Goal: Book appointment/travel/reservation

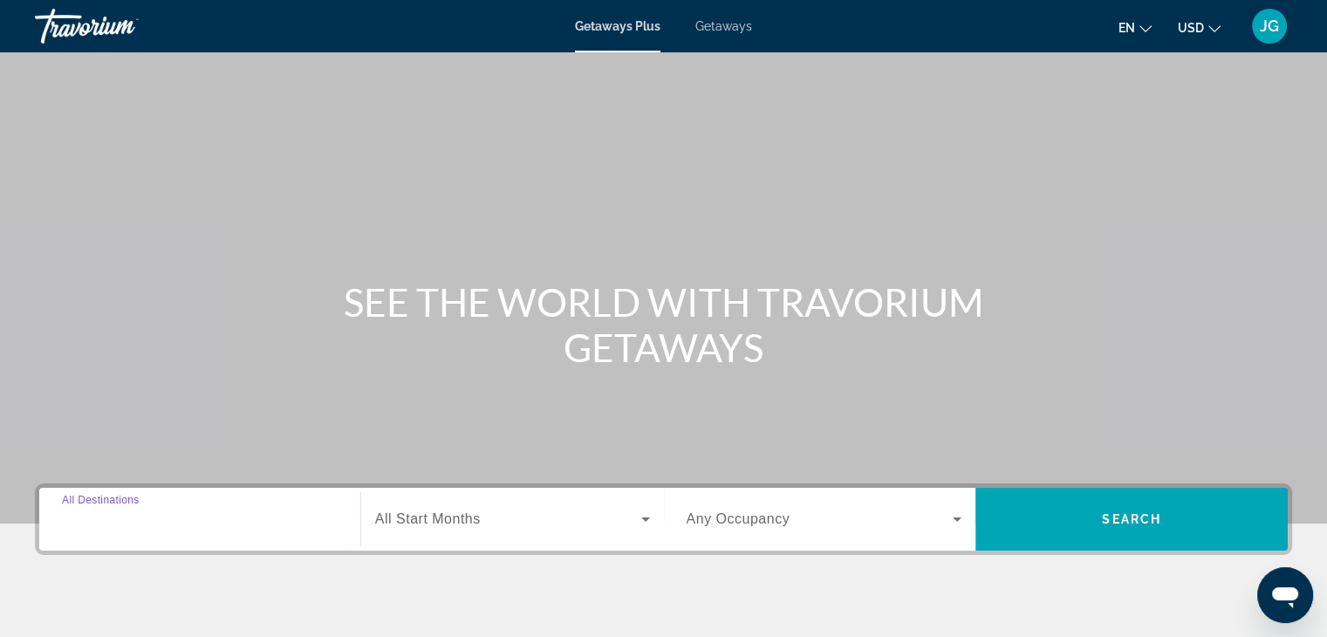
click at [165, 518] on input "Destination All Destinations" at bounding box center [200, 519] width 276 height 21
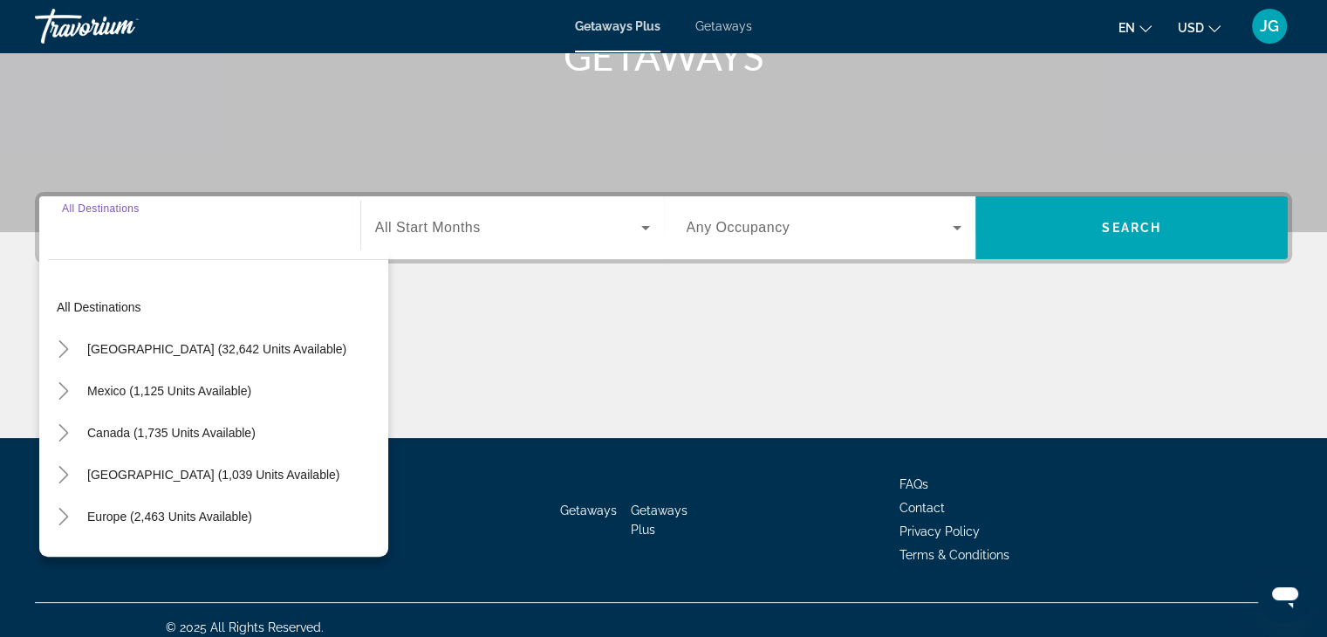
scroll to position [306, 0]
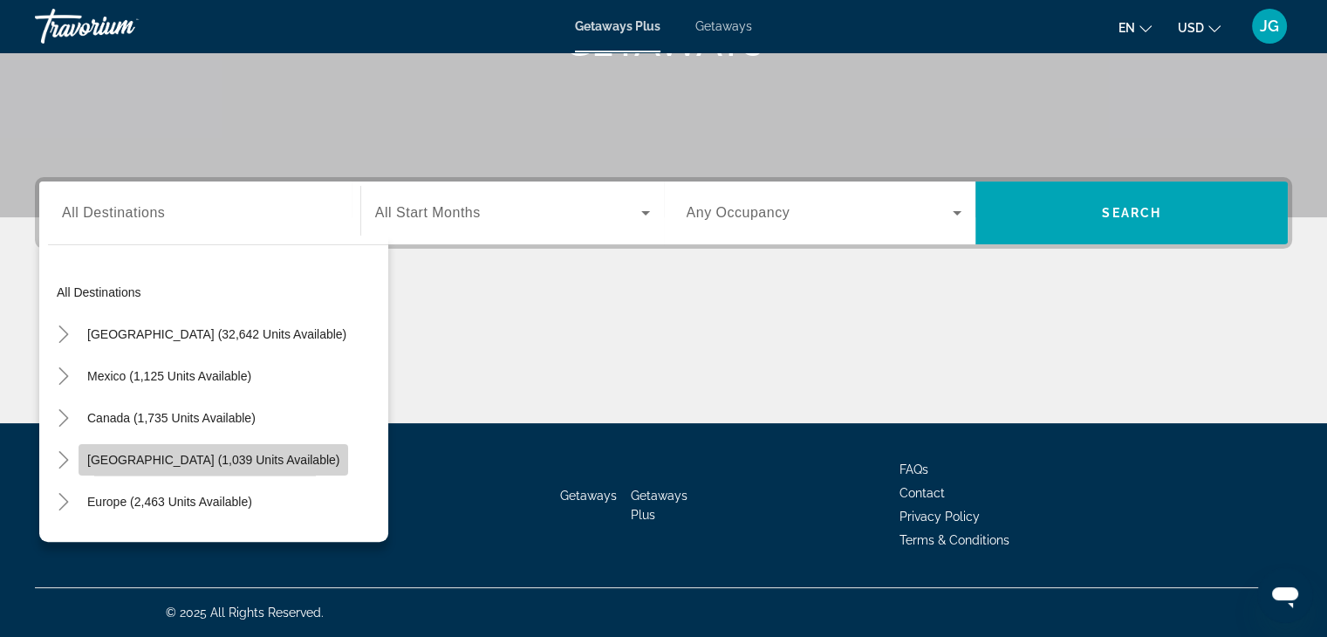
click at [123, 461] on span "[GEOGRAPHIC_DATA] (1,039 units available)" at bounding box center [213, 460] width 252 height 14
type input "**********"
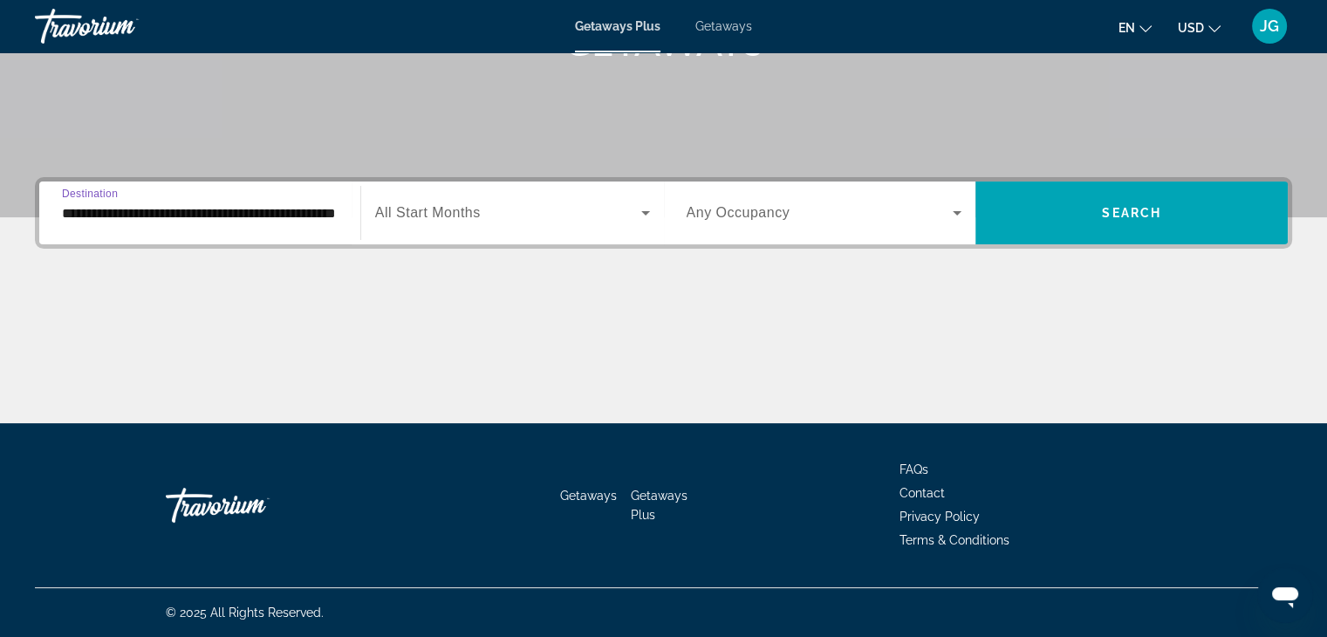
click at [154, 218] on input "**********" at bounding box center [200, 213] width 276 height 21
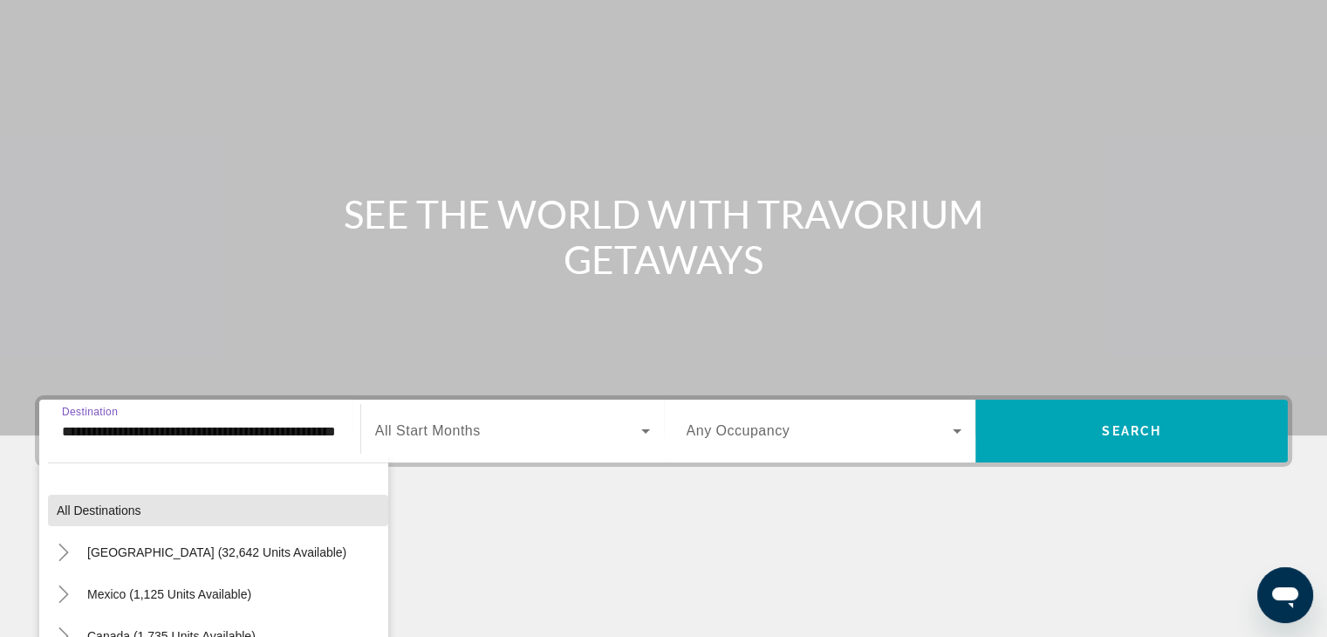
scroll to position [0, 0]
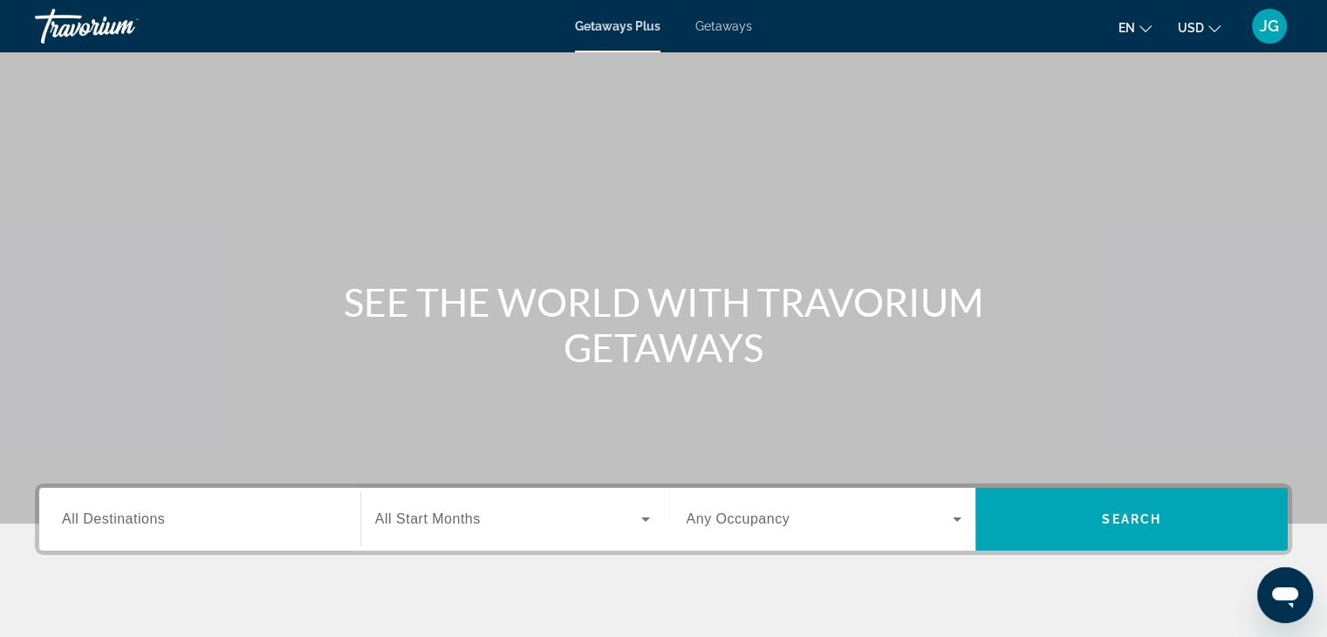
click at [722, 28] on span "Getaways" at bounding box center [723, 26] width 57 height 14
click at [162, 517] on span "All Destinations" at bounding box center [113, 518] width 103 height 15
click at [162, 517] on input "Destination All Destinations" at bounding box center [200, 519] width 276 height 21
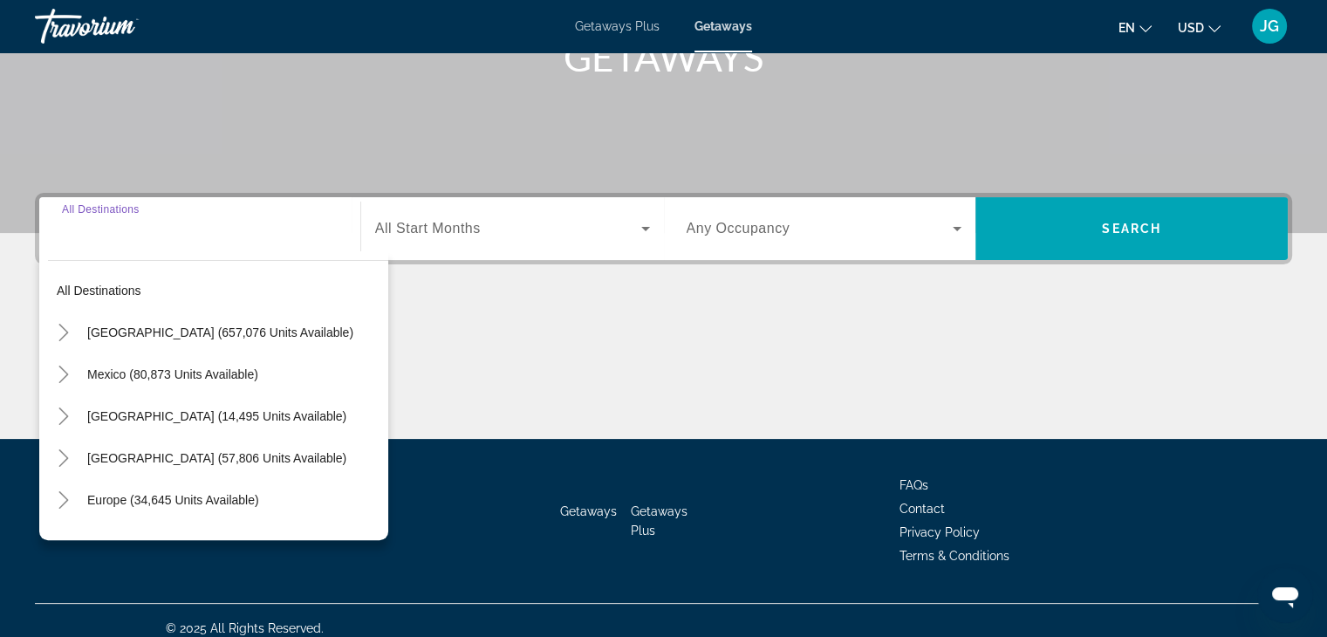
scroll to position [306, 0]
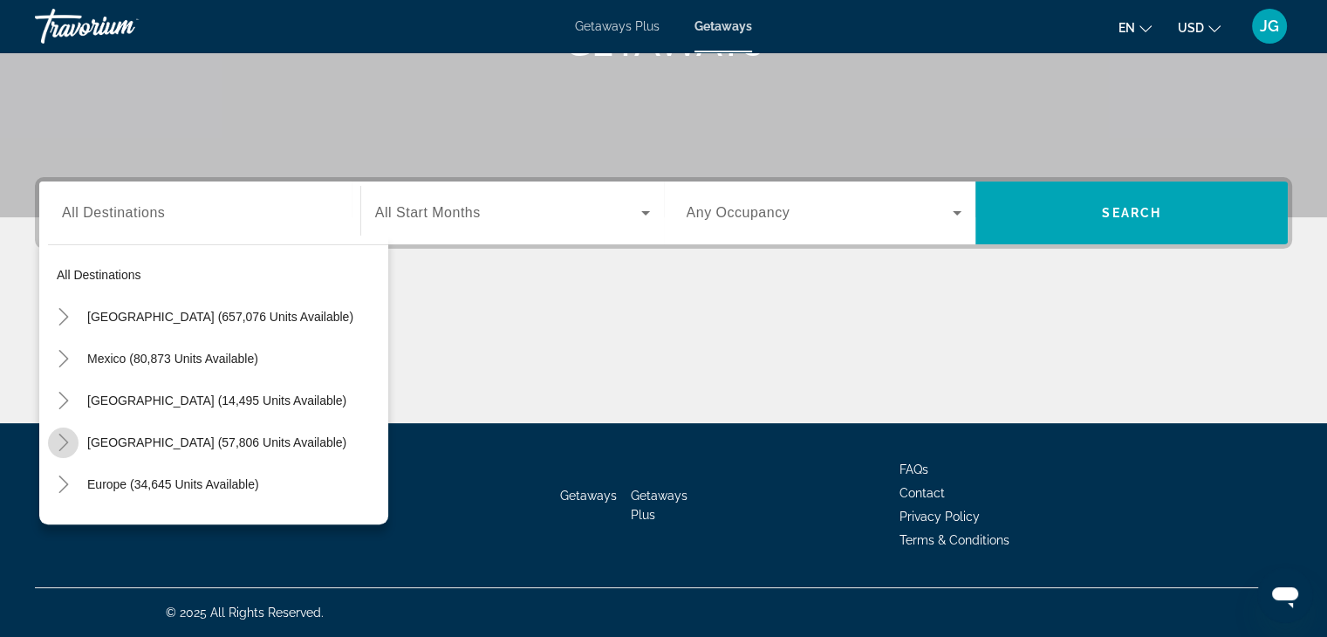
click at [59, 439] on icon "Toggle Caribbean & Atlantic Islands (57,806 units available)" at bounding box center [63, 442] width 17 height 17
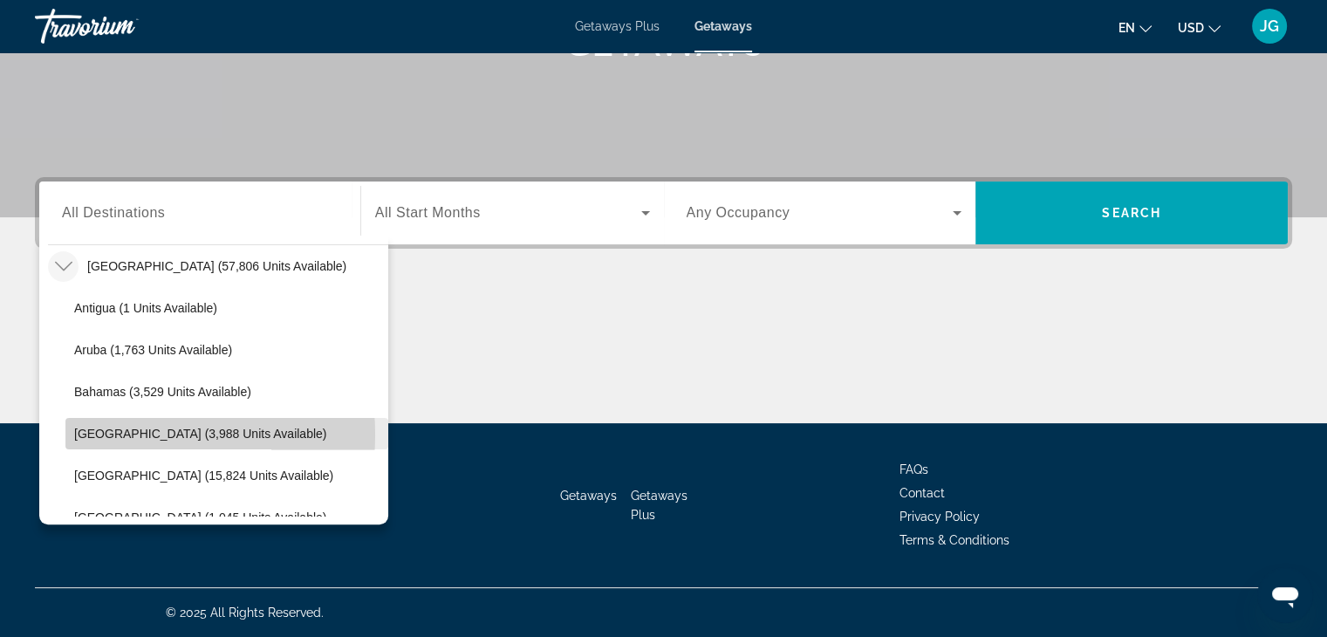
click at [101, 434] on span "Barbados (3,988 units available)" at bounding box center [200, 434] width 252 height 14
type input "**********"
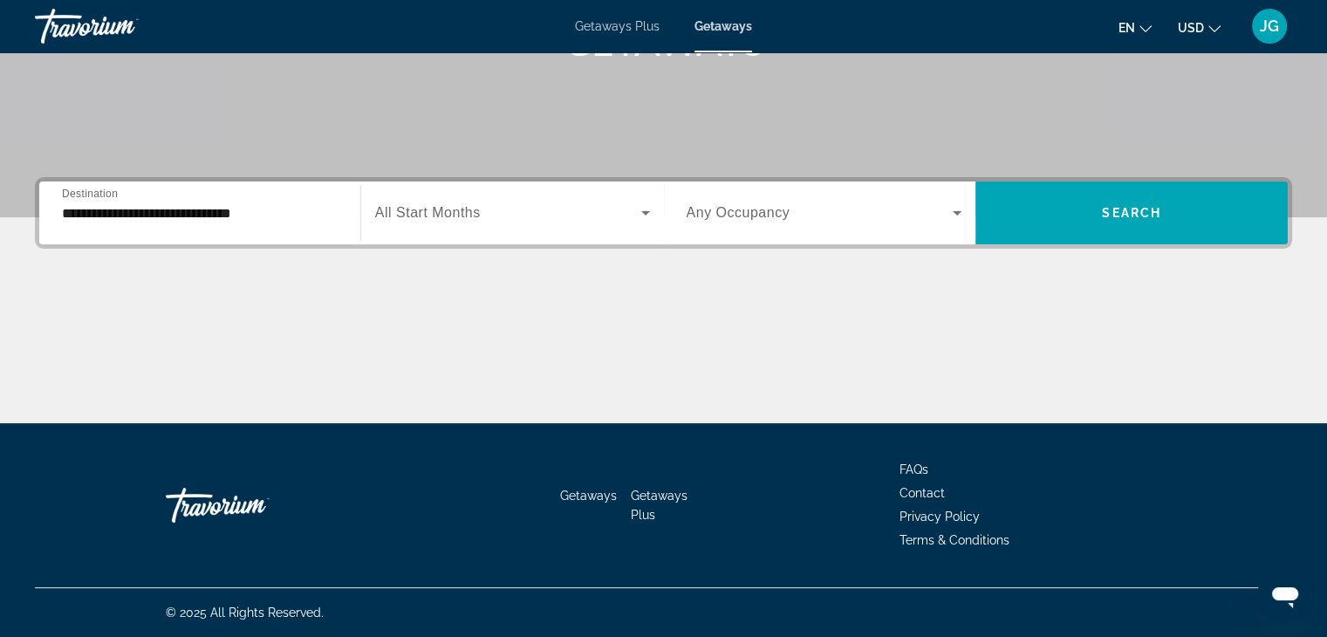
click at [465, 211] on span "All Start Months" at bounding box center [428, 212] width 106 height 15
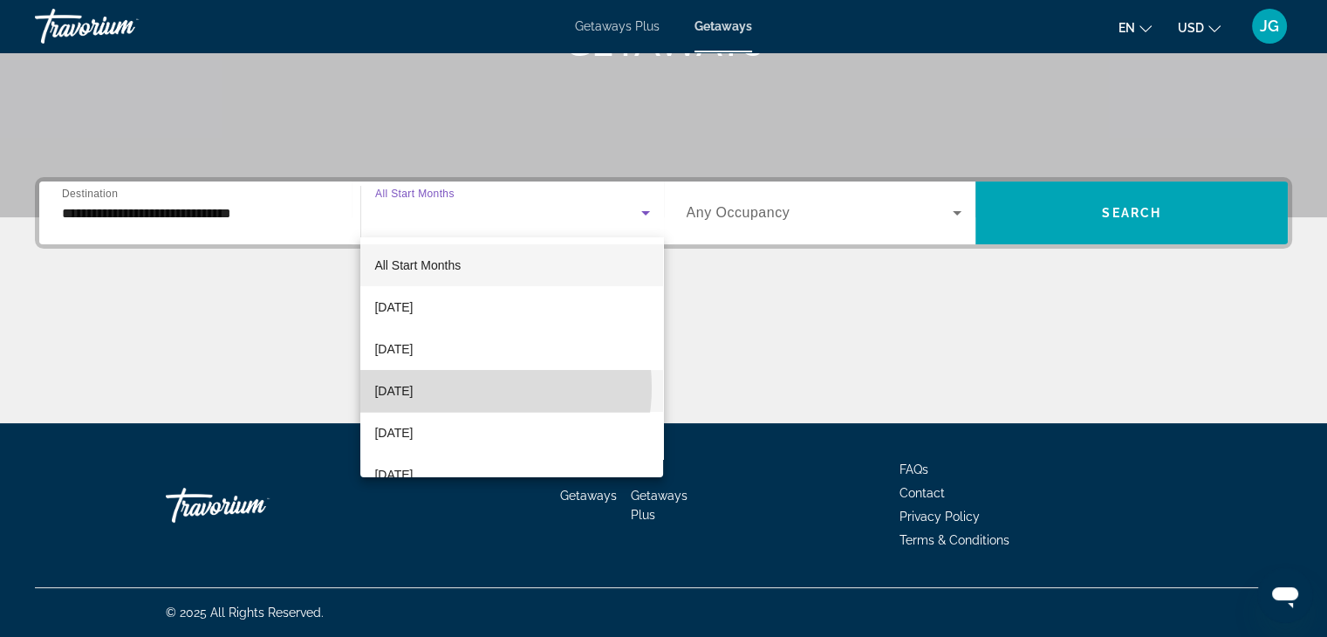
click at [413, 387] on span "November 2025" at bounding box center [393, 390] width 38 height 21
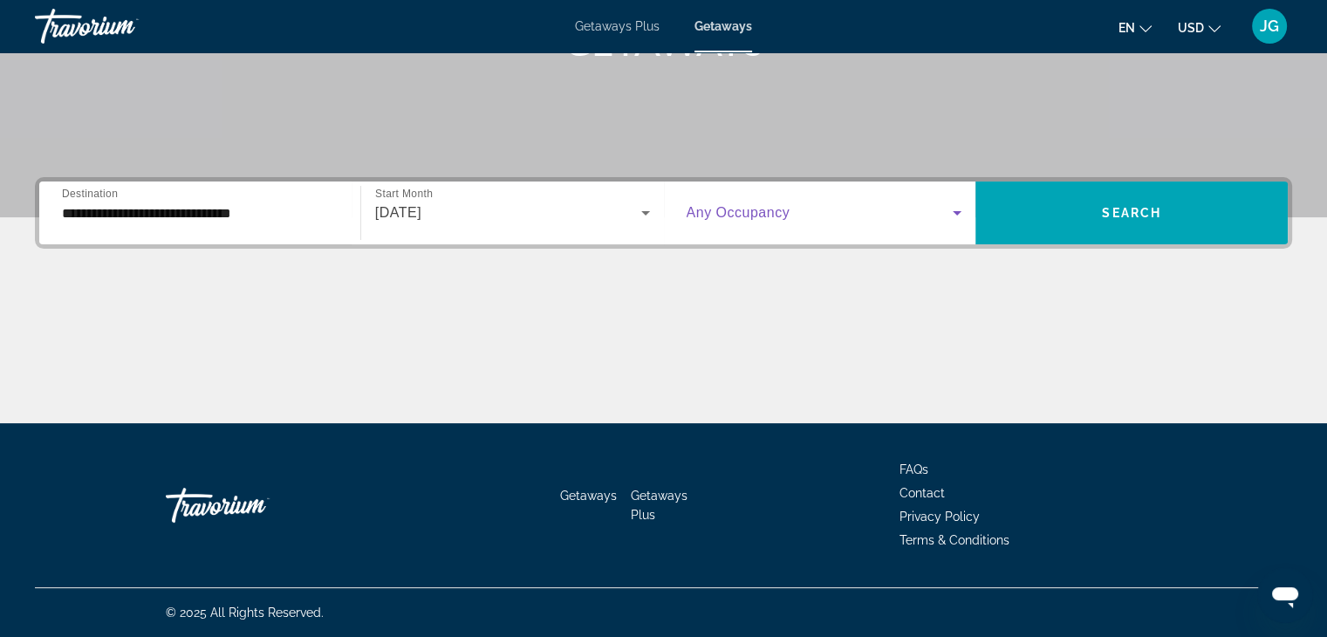
click at [958, 207] on icon "Search widget" at bounding box center [957, 212] width 21 height 21
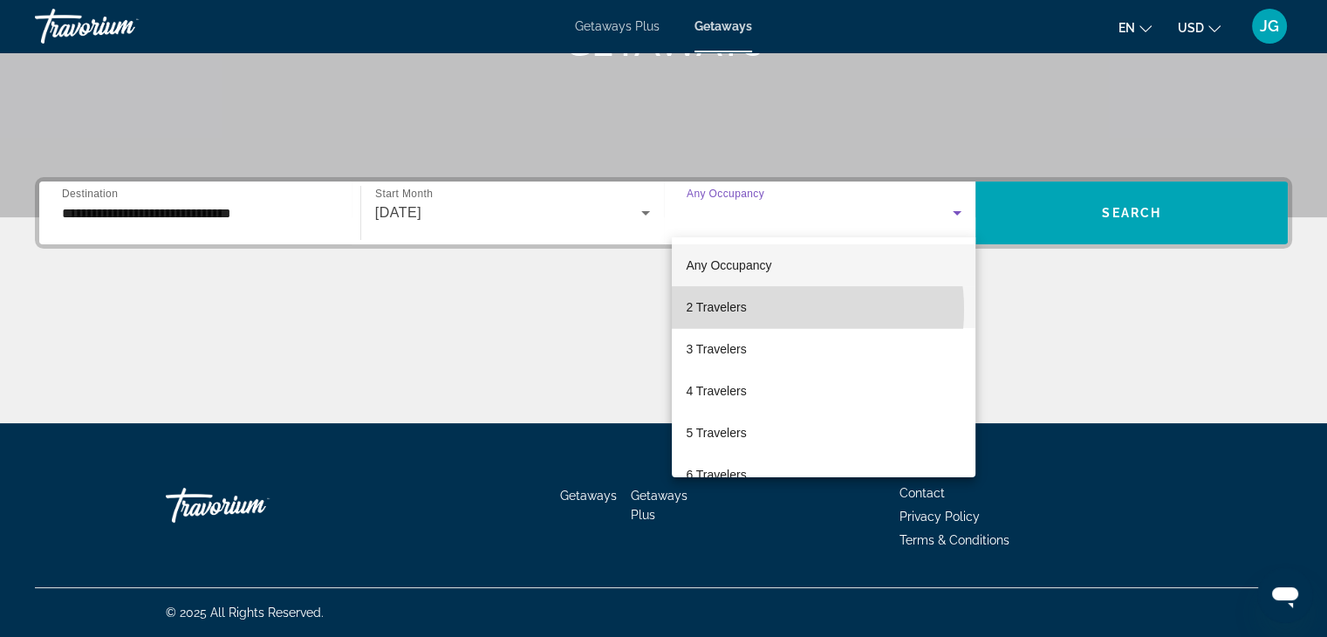
click at [766, 310] on mat-option "2 Travelers" at bounding box center [824, 307] width 304 height 42
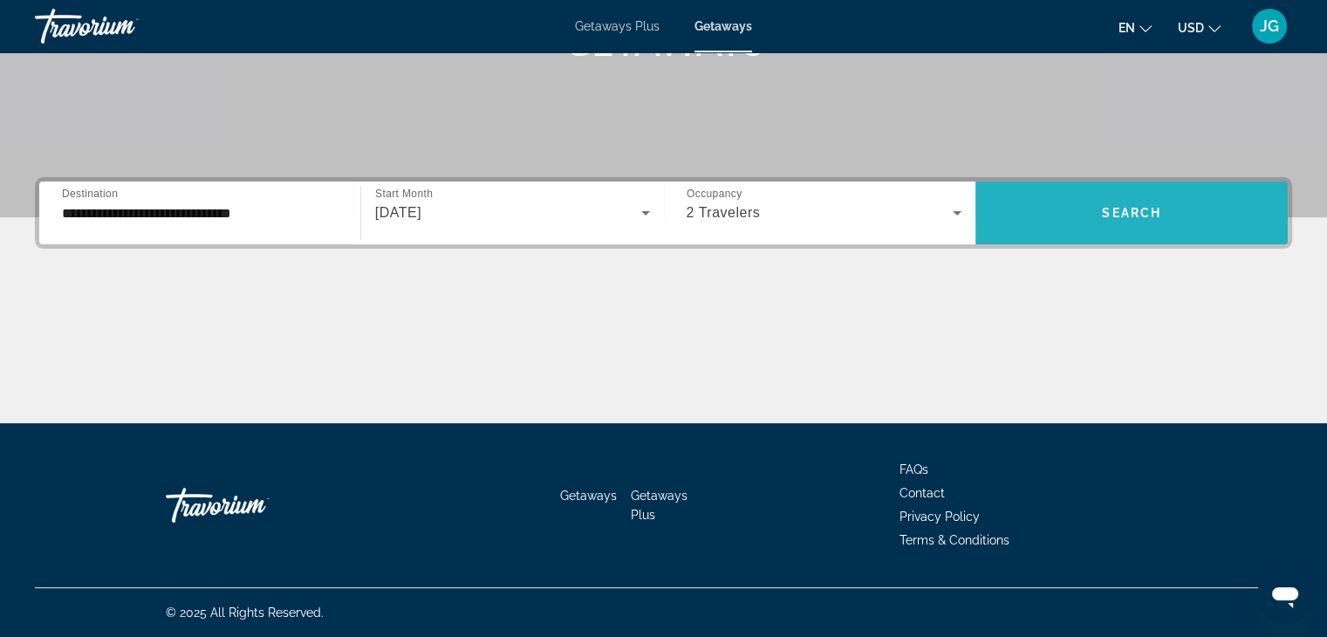
click at [1111, 202] on span "Search widget" at bounding box center [1131, 213] width 312 height 42
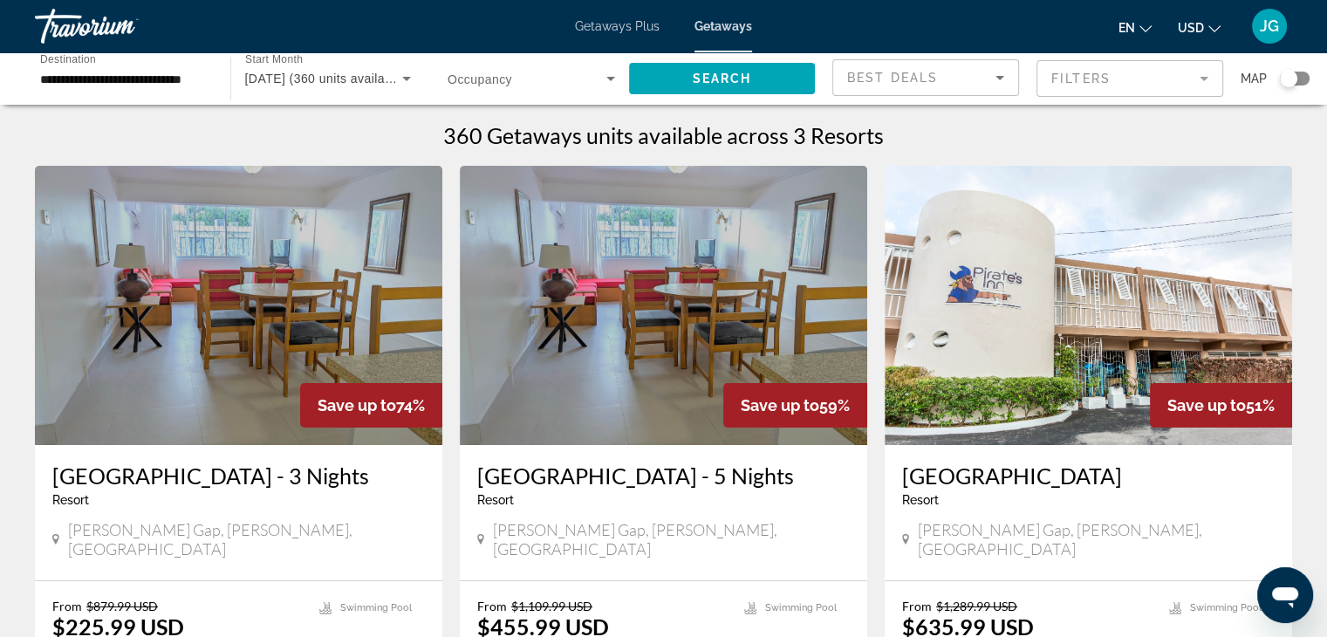
click at [1204, 73] on mat-form-field "Filters" at bounding box center [1129, 78] width 187 height 37
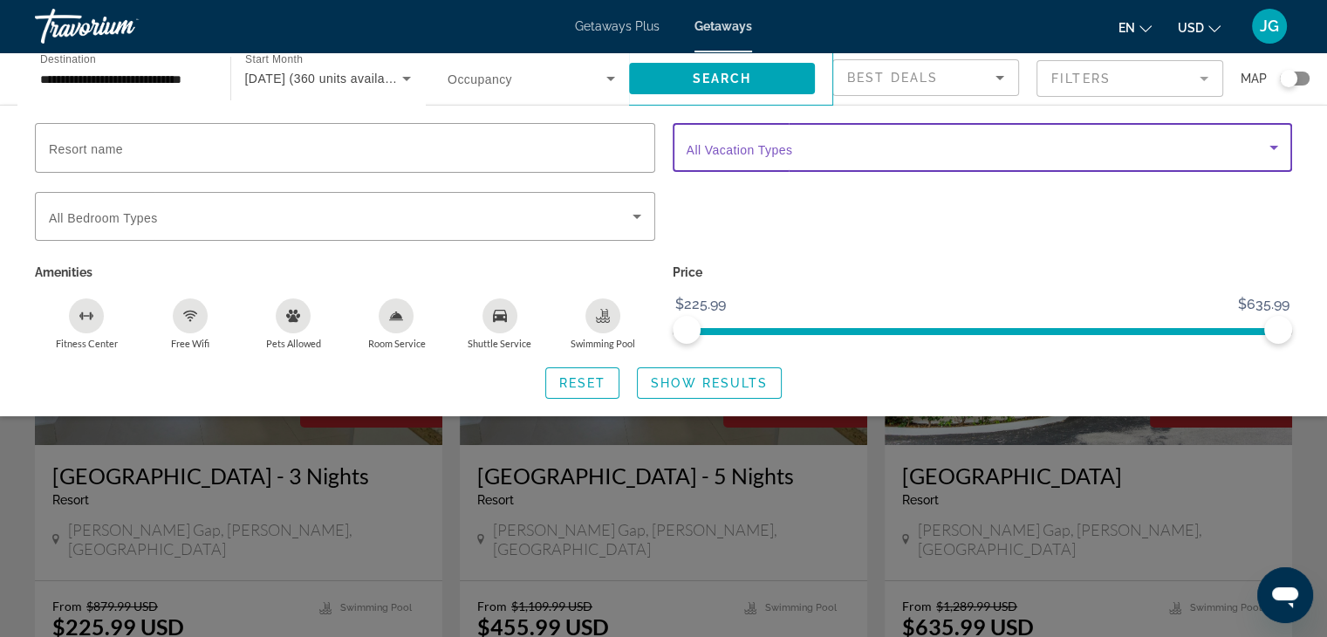
click at [1275, 147] on icon "Search widget" at bounding box center [1273, 148] width 9 height 4
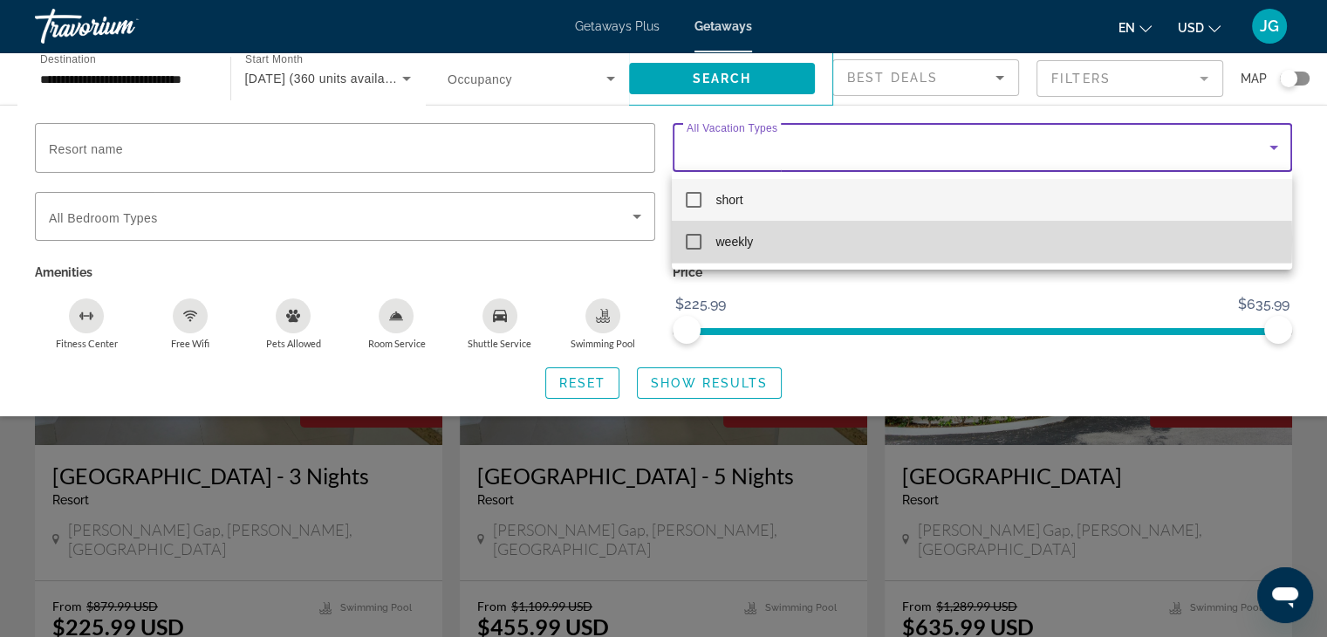
click at [695, 239] on mat-pseudo-checkbox at bounding box center [694, 242] width 16 height 16
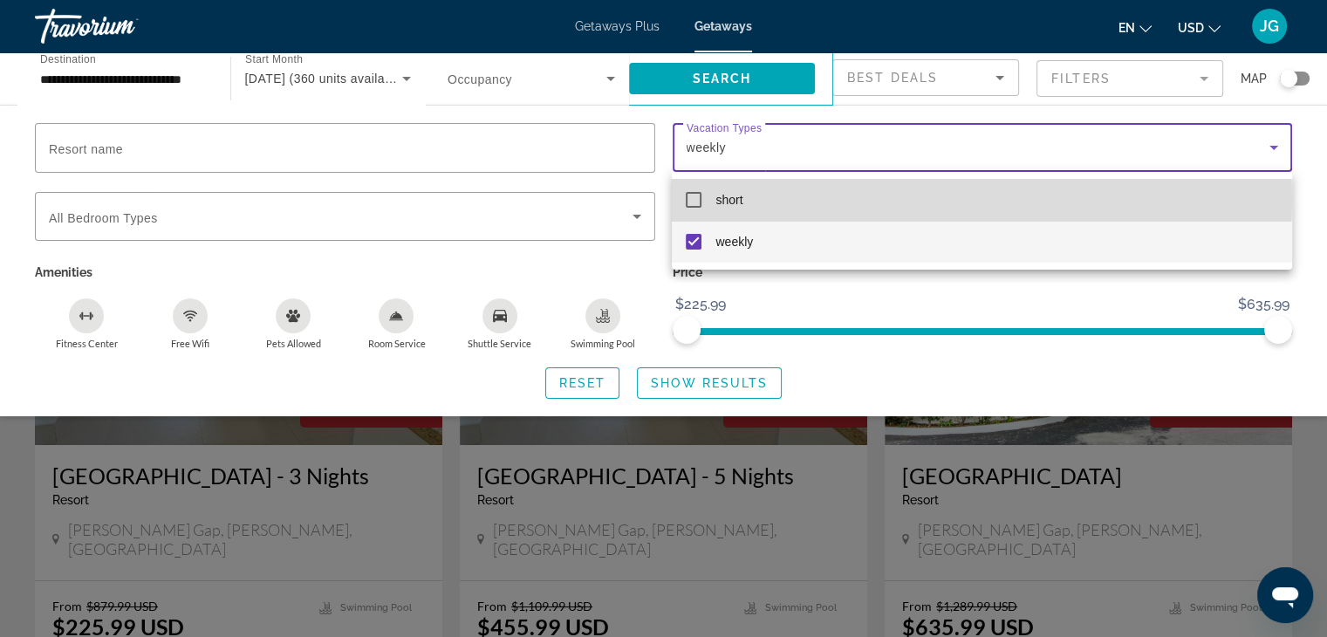
click at [694, 199] on mat-pseudo-checkbox at bounding box center [694, 200] width 16 height 16
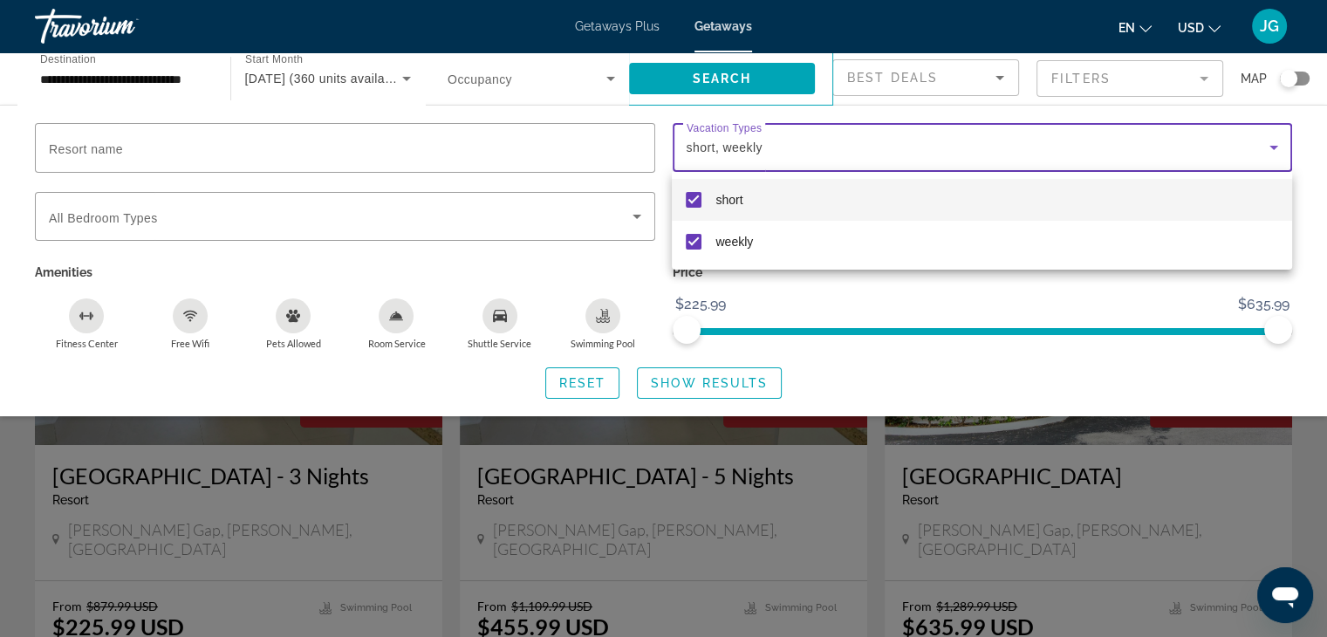
click at [995, 78] on div at bounding box center [663, 318] width 1327 height 637
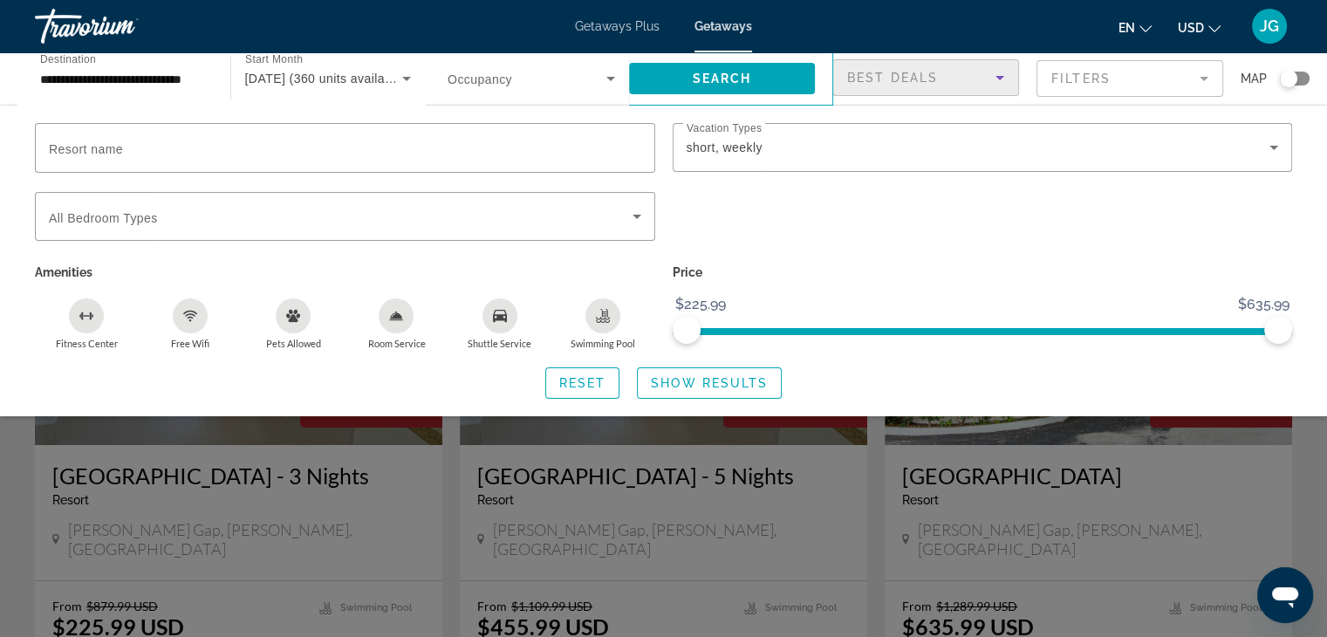
click at [998, 73] on icon "Sort by" at bounding box center [999, 77] width 21 height 21
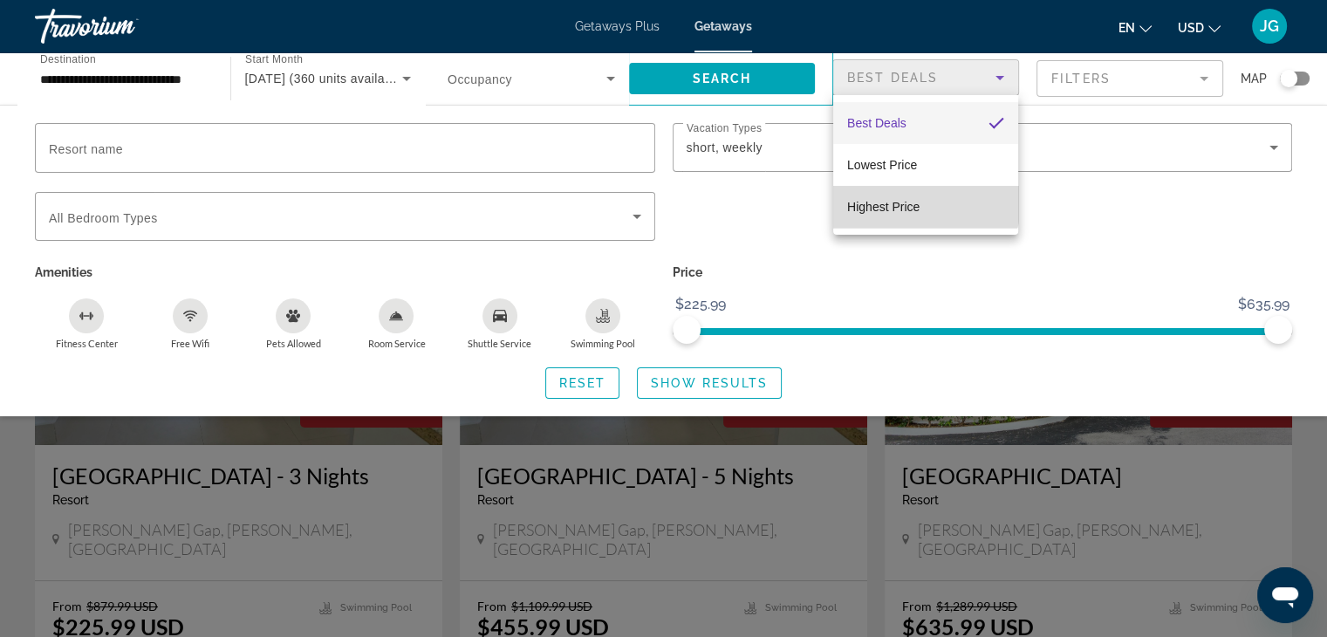
click at [918, 203] on span "Highest Price" at bounding box center [883, 207] width 72 height 14
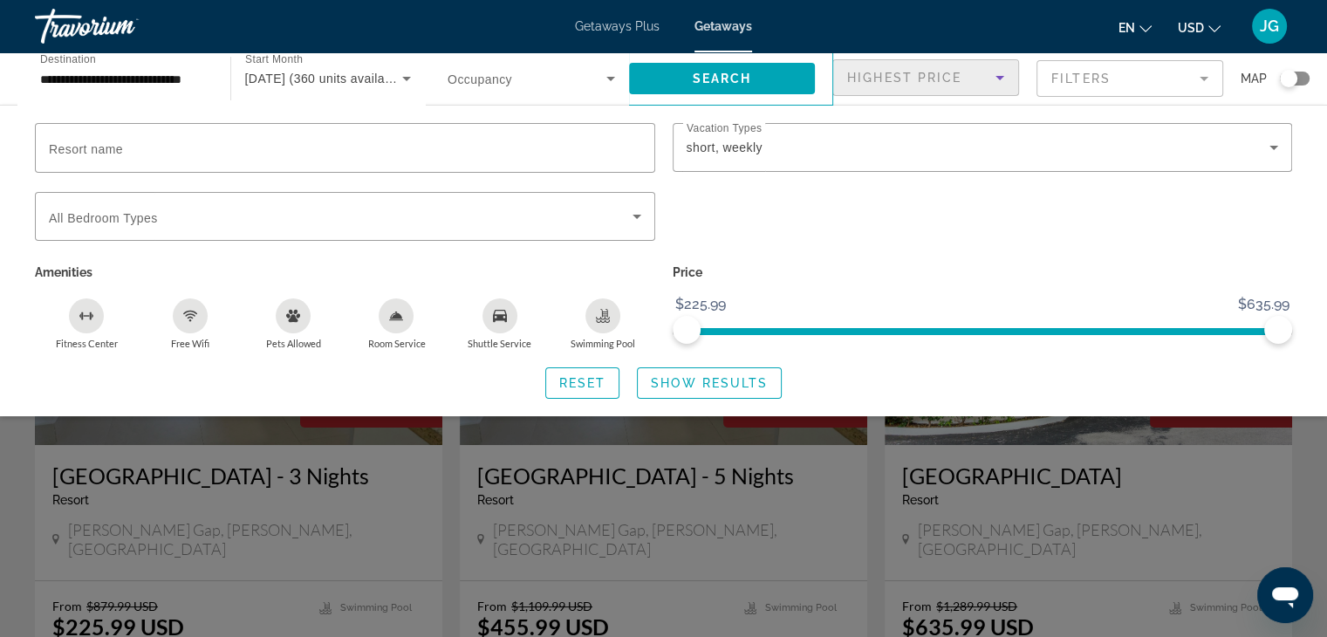
click at [1200, 85] on mat-form-field "Filters" at bounding box center [1129, 78] width 187 height 37
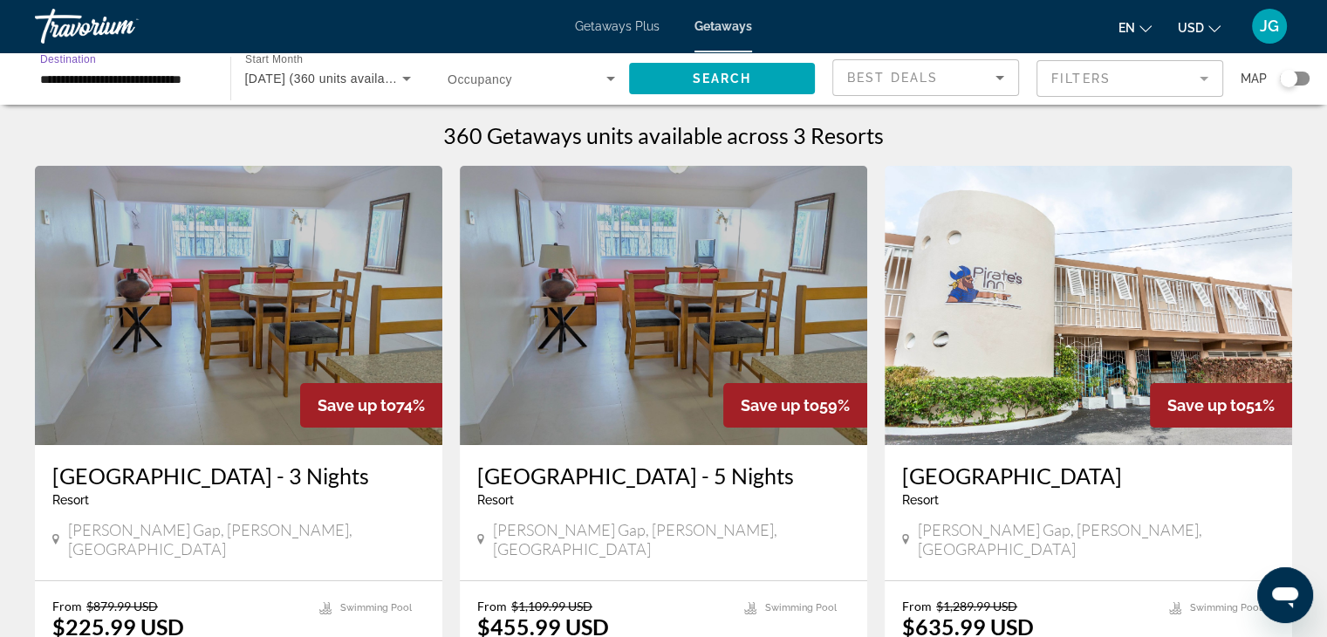
click at [157, 80] on input "**********" at bounding box center [124, 79] width 168 height 21
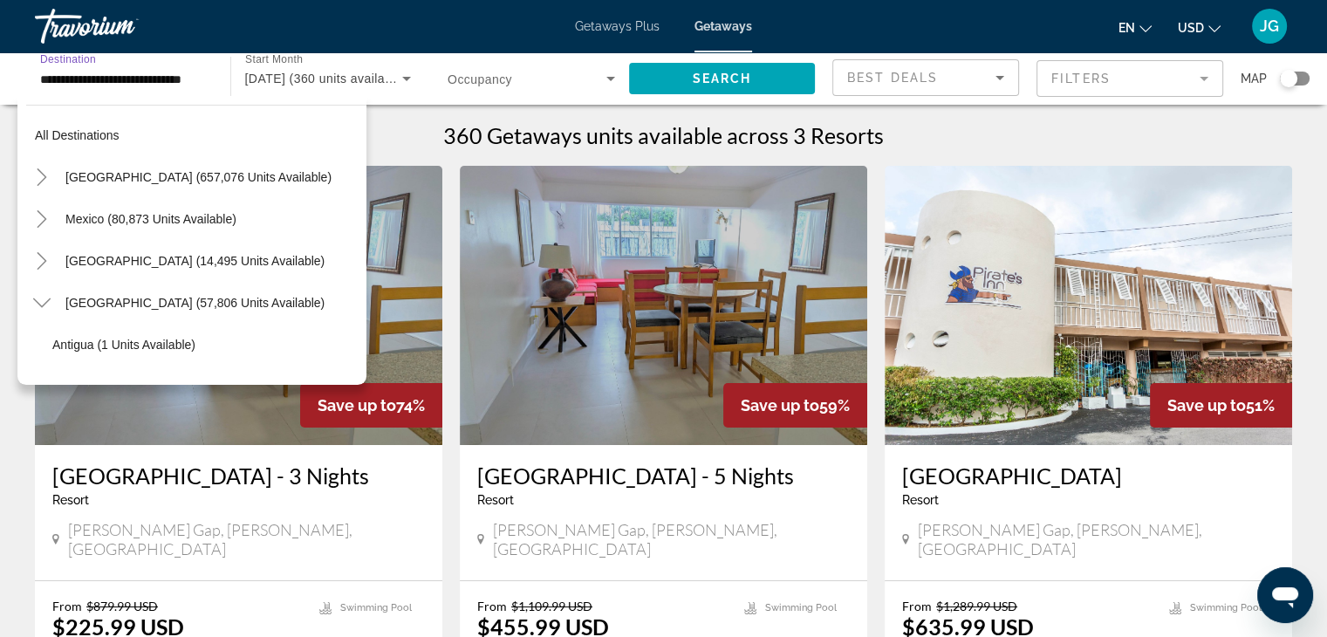
scroll to position [229, 0]
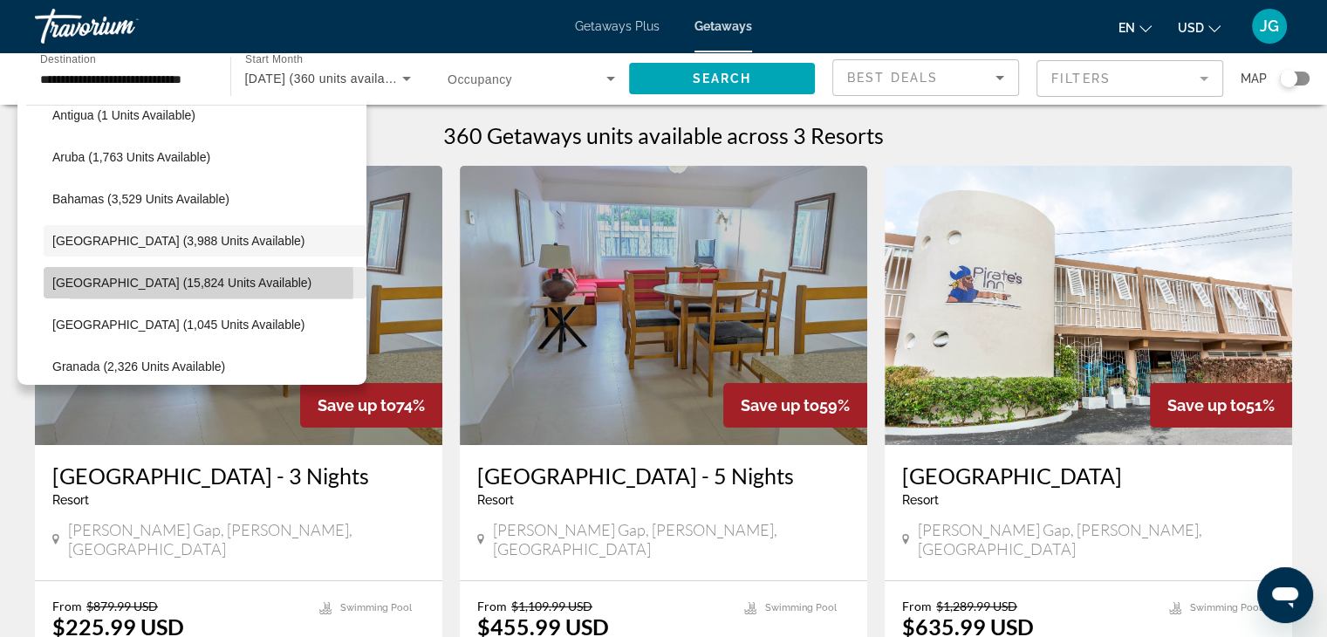
click at [100, 284] on span "Cayman Islands (15,824 units available)" at bounding box center [181, 283] width 259 height 14
type input "**********"
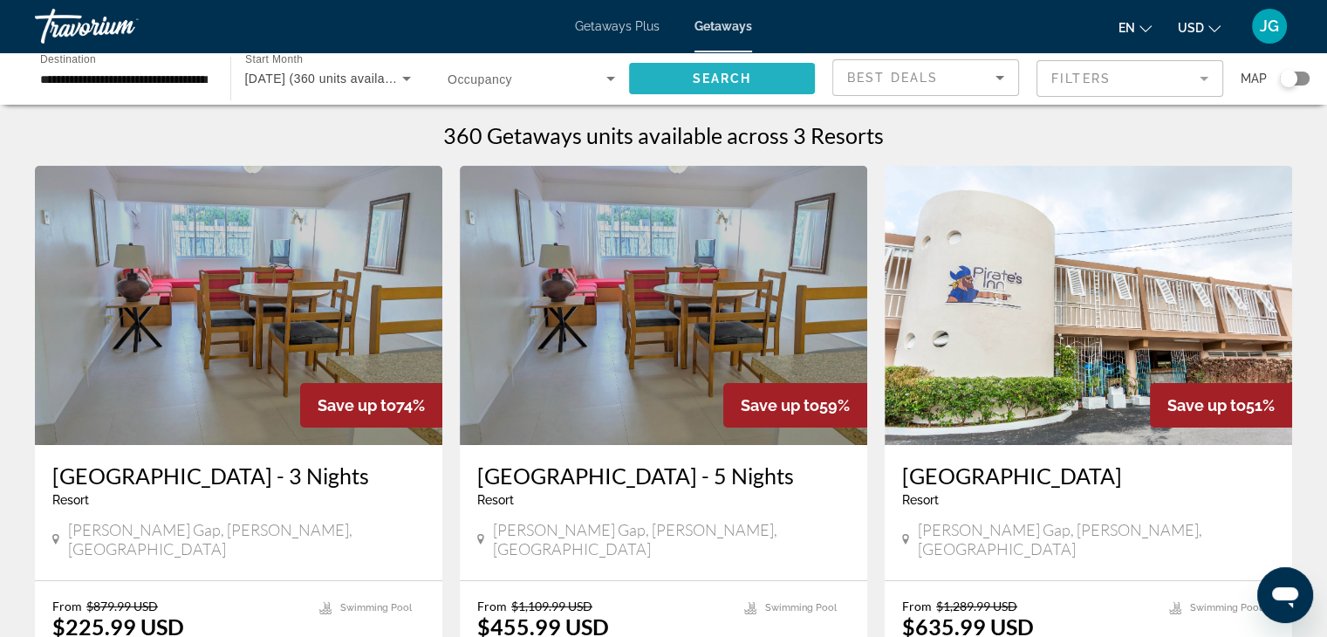
click at [719, 78] on span "Search" at bounding box center [721, 79] width 59 height 14
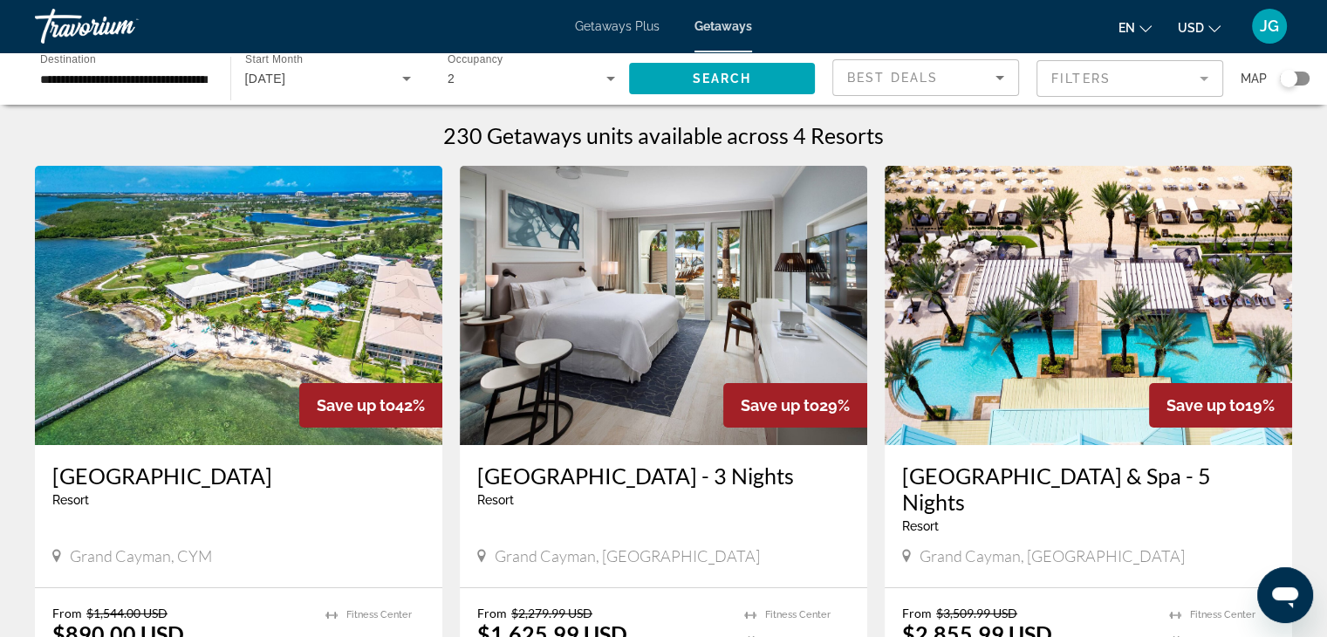
click at [1187, 76] on mat-form-field "Filters" at bounding box center [1129, 78] width 187 height 37
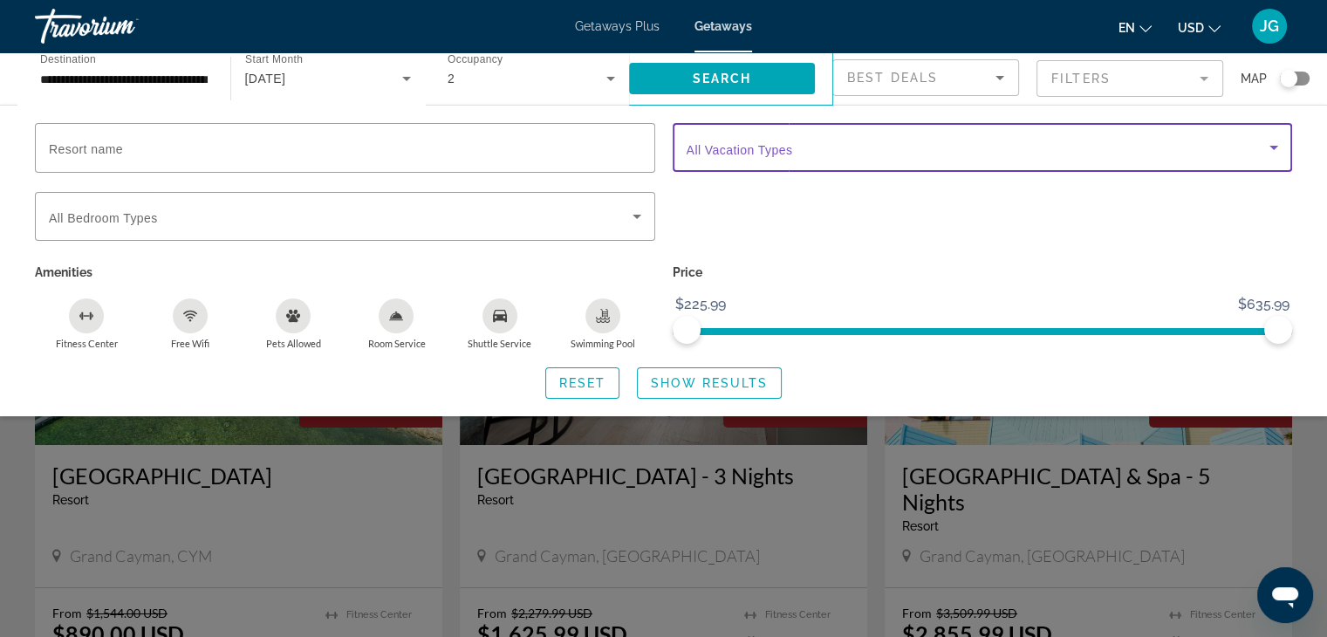
click at [830, 152] on span "Search widget" at bounding box center [979, 147] width 584 height 21
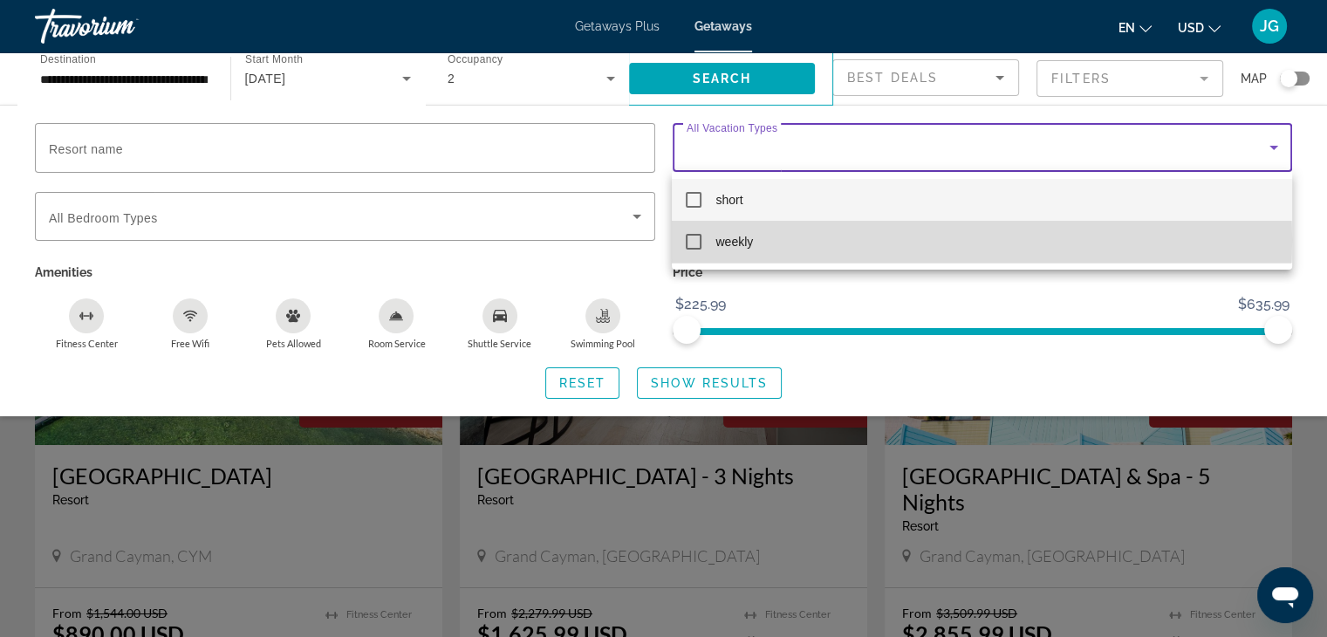
click at [693, 240] on mat-pseudo-checkbox at bounding box center [694, 242] width 16 height 16
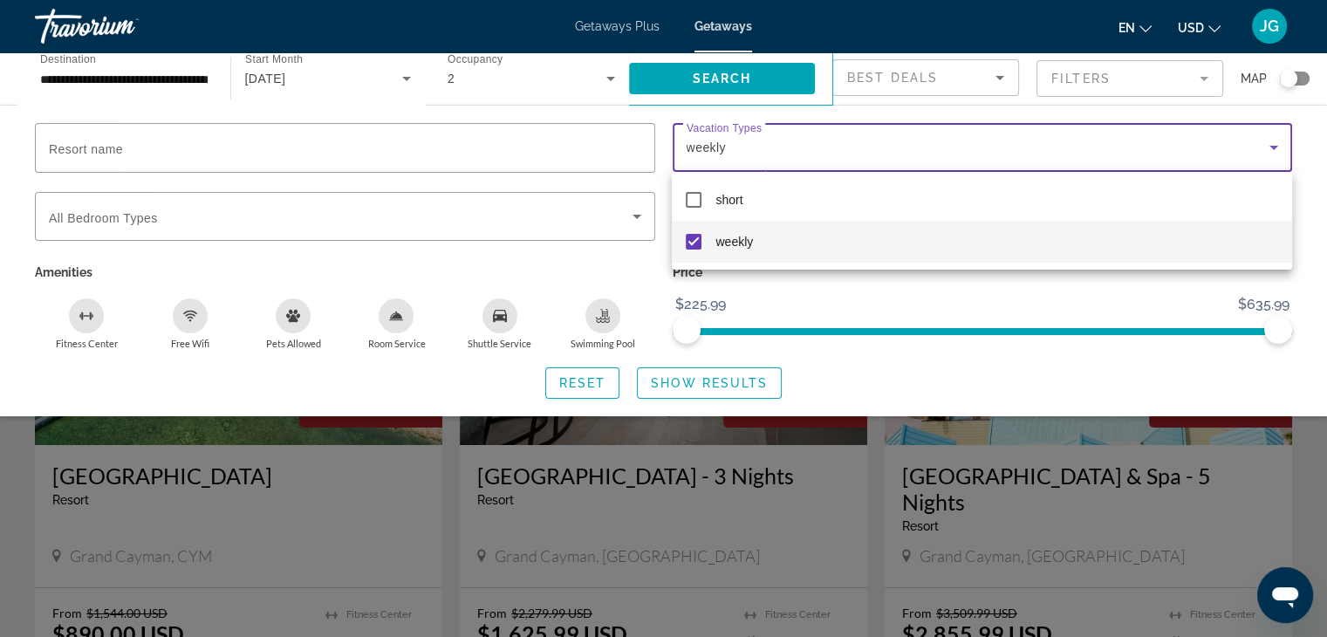
click at [740, 81] on div at bounding box center [663, 318] width 1327 height 637
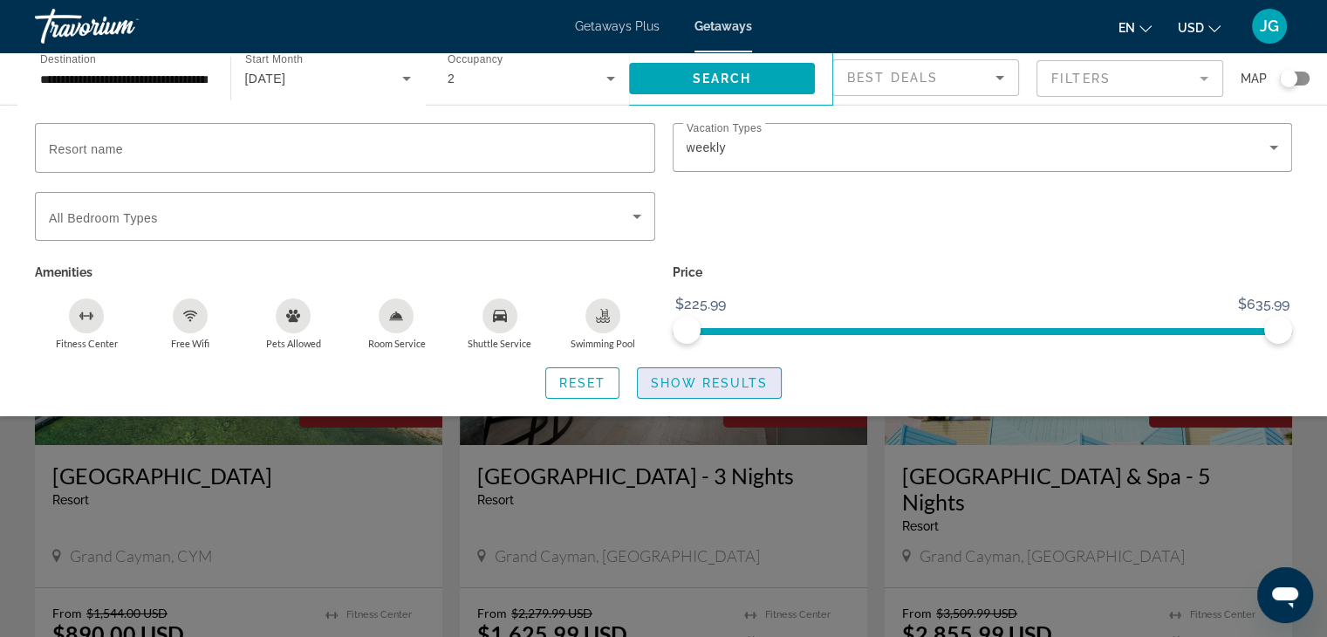
click at [733, 380] on span "Show Results" at bounding box center [709, 383] width 117 height 14
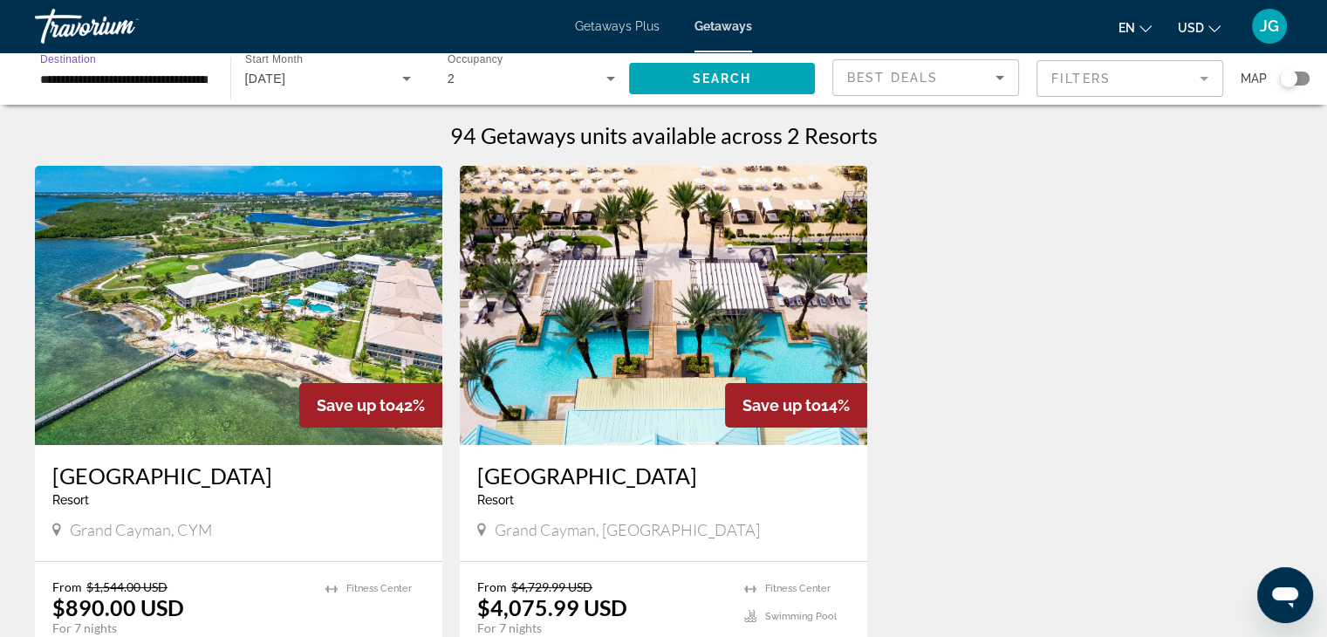
click at [52, 81] on input "**********" at bounding box center [124, 79] width 168 height 21
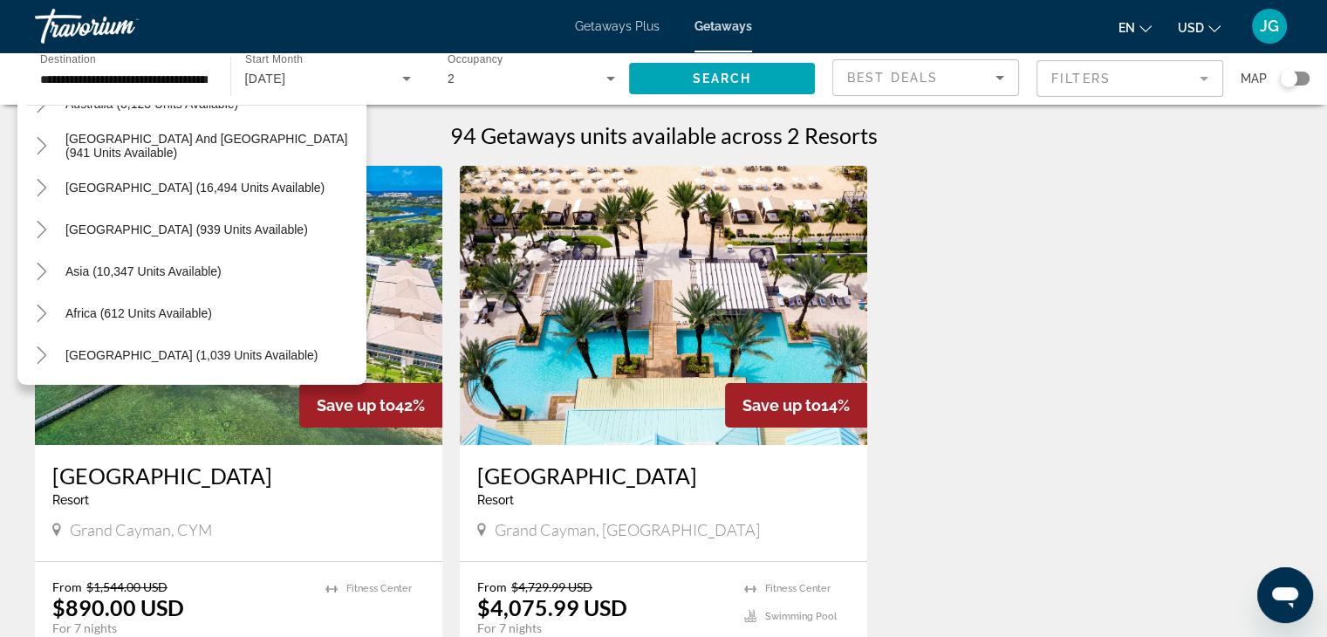
scroll to position [542, 0]
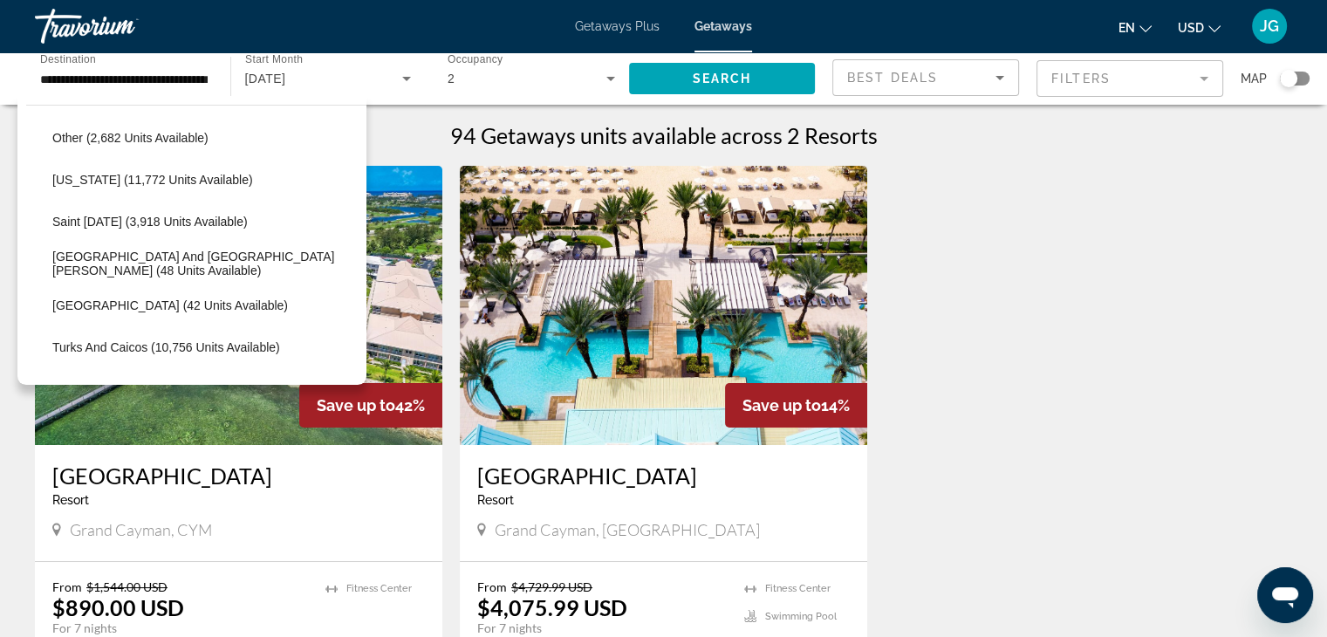
click at [618, 24] on span "Getaways Plus" at bounding box center [617, 26] width 85 height 14
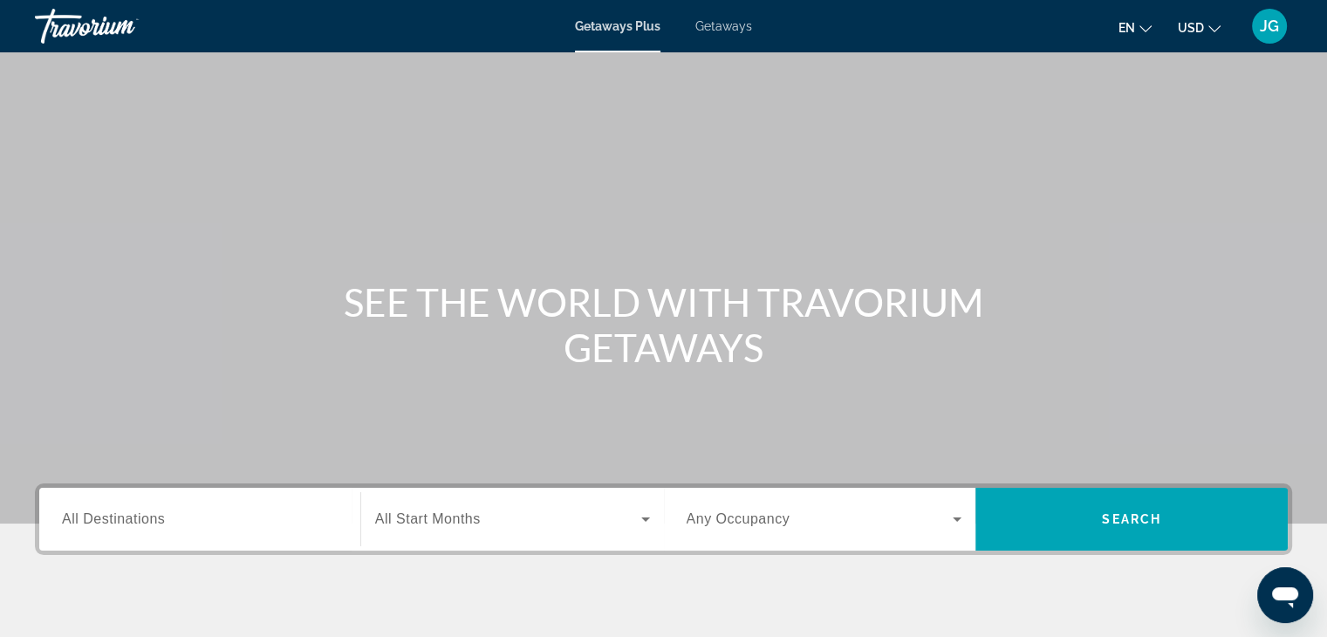
click at [126, 507] on div "Search widget" at bounding box center [200, 520] width 276 height 50
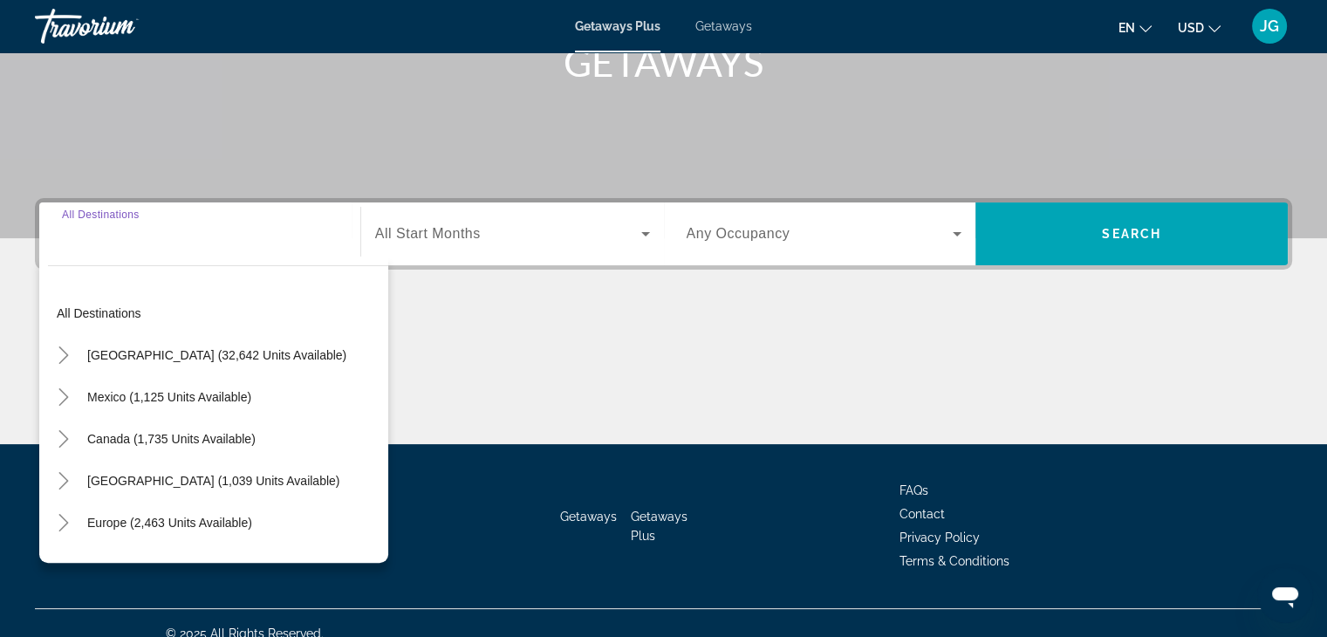
scroll to position [306, 0]
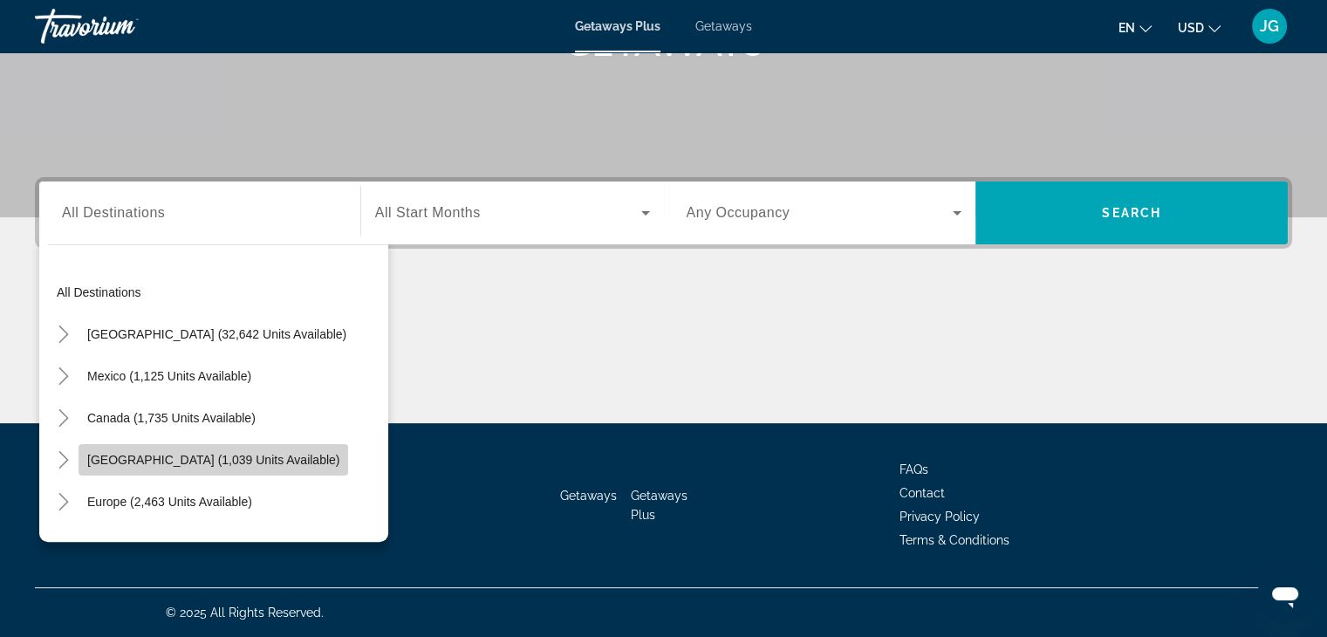
click at [97, 458] on span "[GEOGRAPHIC_DATA] (1,039 units available)" at bounding box center [213, 460] width 252 height 14
type input "**********"
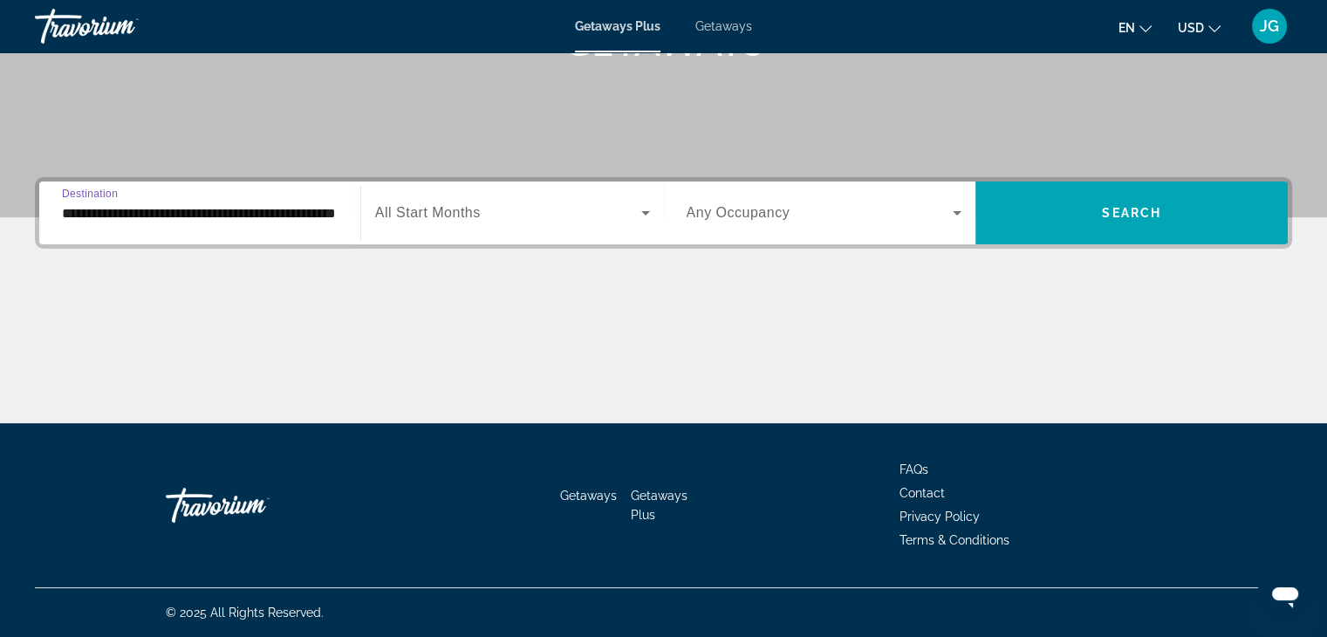
click at [646, 207] on icon "Search widget" at bounding box center [645, 212] width 21 height 21
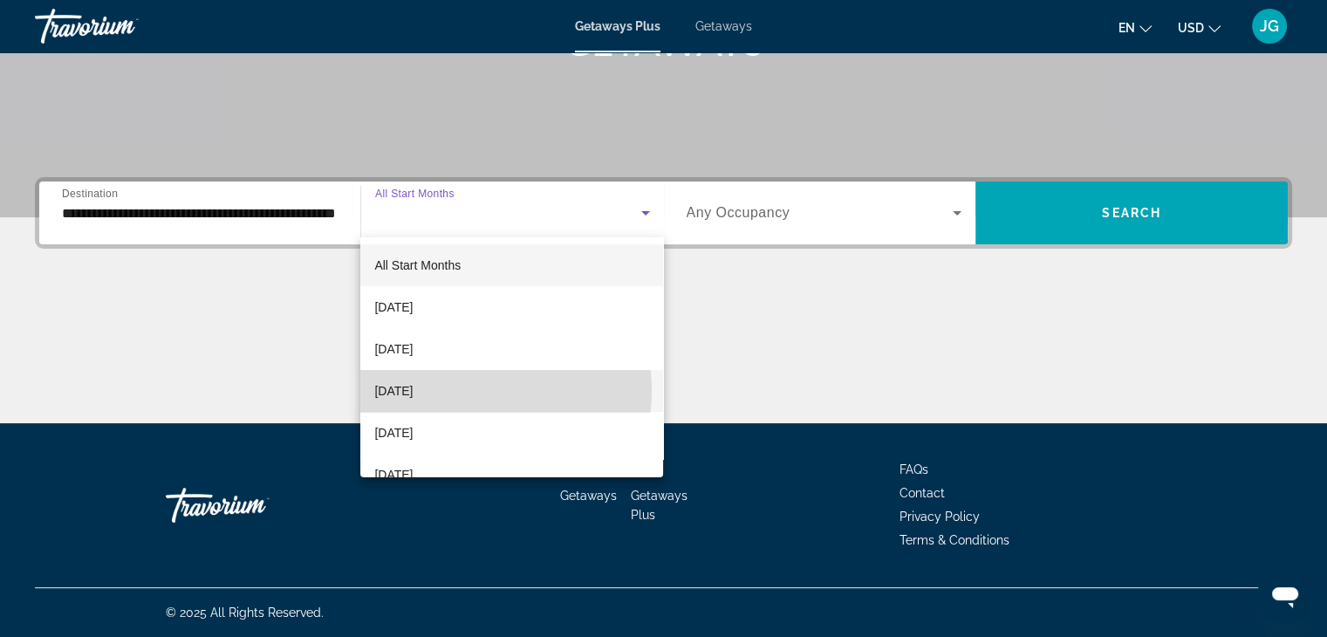
click at [480, 390] on mat-option "November 2025" at bounding box center [511, 391] width 303 height 42
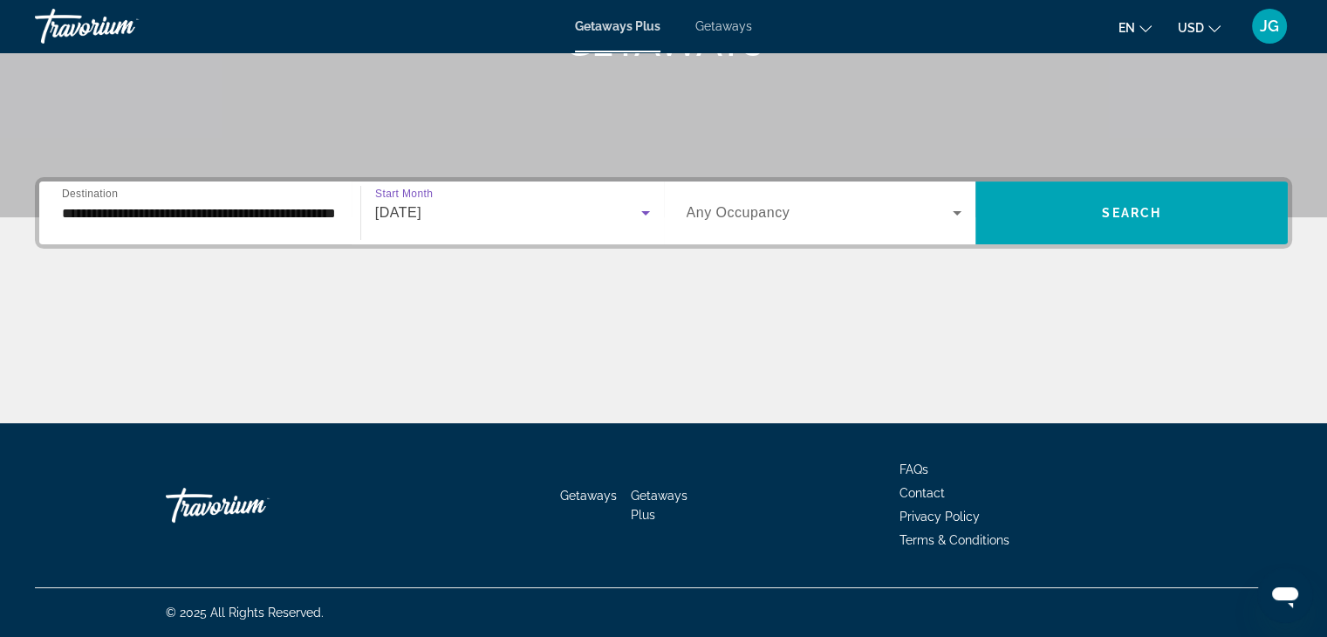
click at [956, 207] on icon "Search widget" at bounding box center [957, 212] width 21 height 21
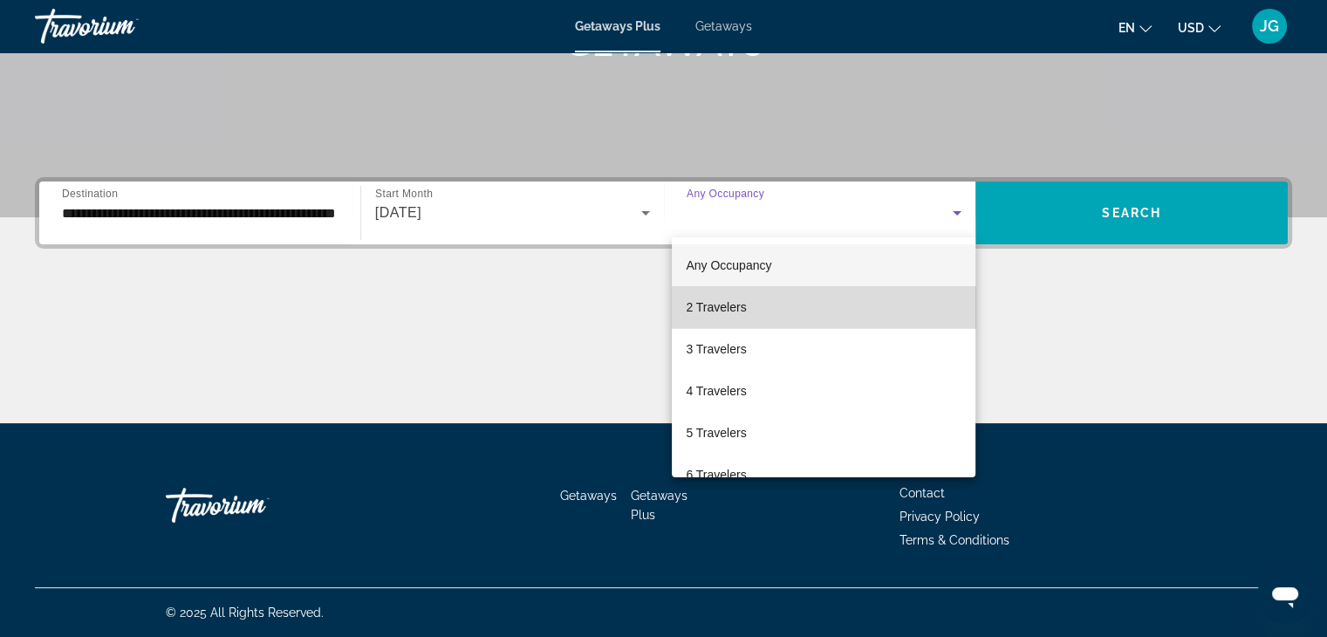
click at [841, 311] on mat-option "2 Travelers" at bounding box center [824, 307] width 304 height 42
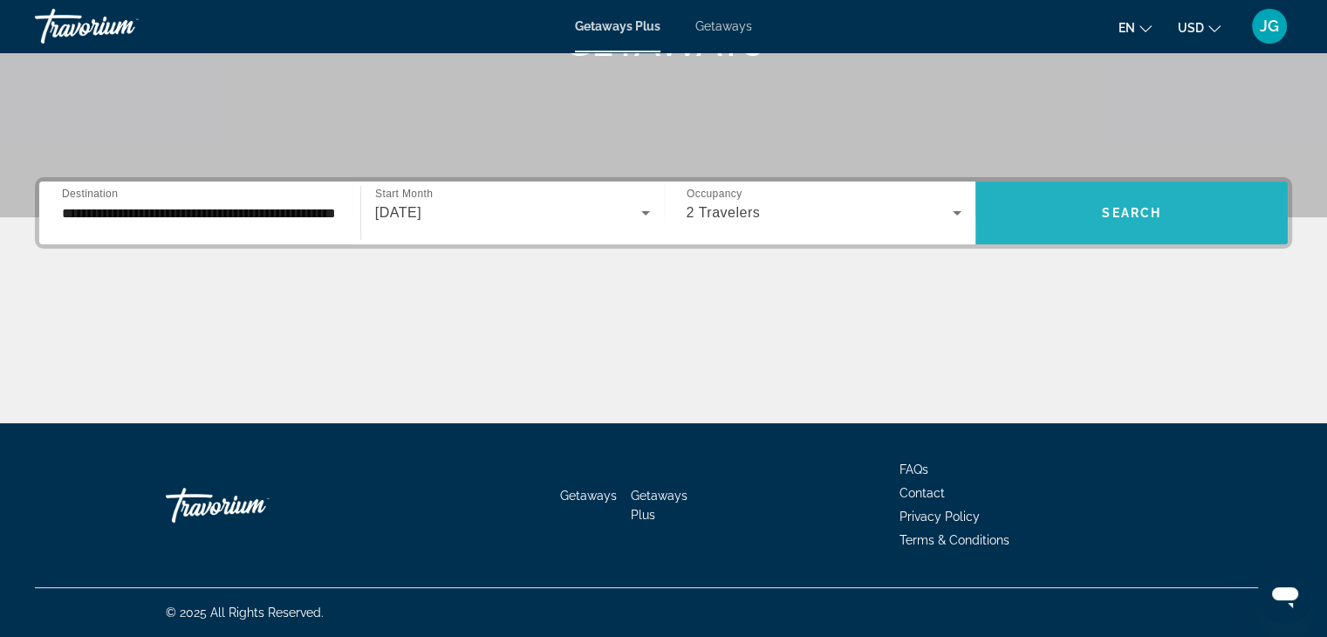
click at [1119, 210] on span "Search" at bounding box center [1131, 213] width 59 height 14
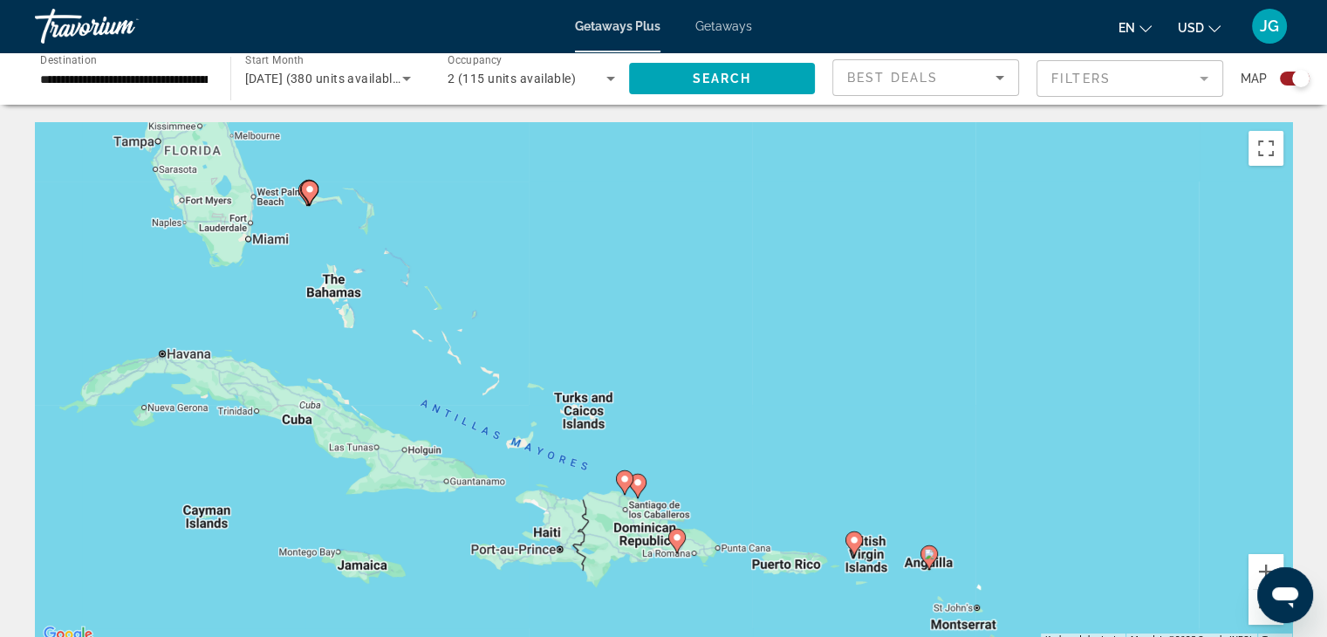
click at [307, 195] on icon "Main content" at bounding box center [309, 192] width 16 height 23
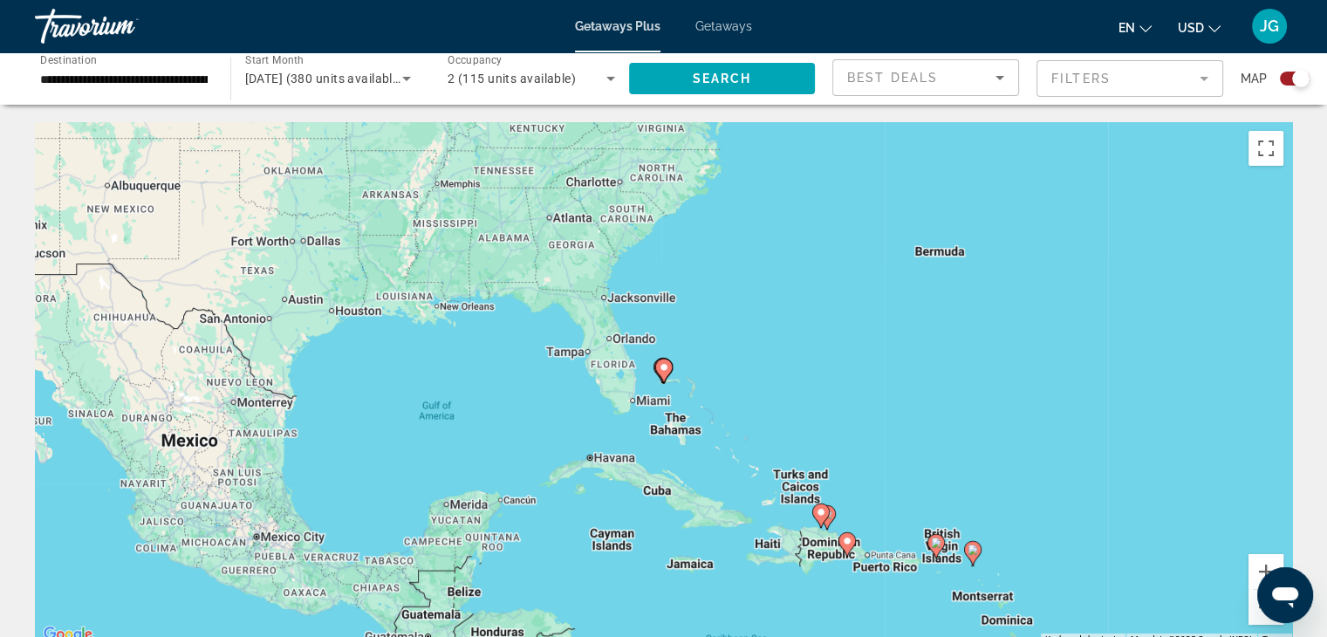
click at [662, 373] on icon "Main content" at bounding box center [663, 370] width 16 height 23
type input "**********"
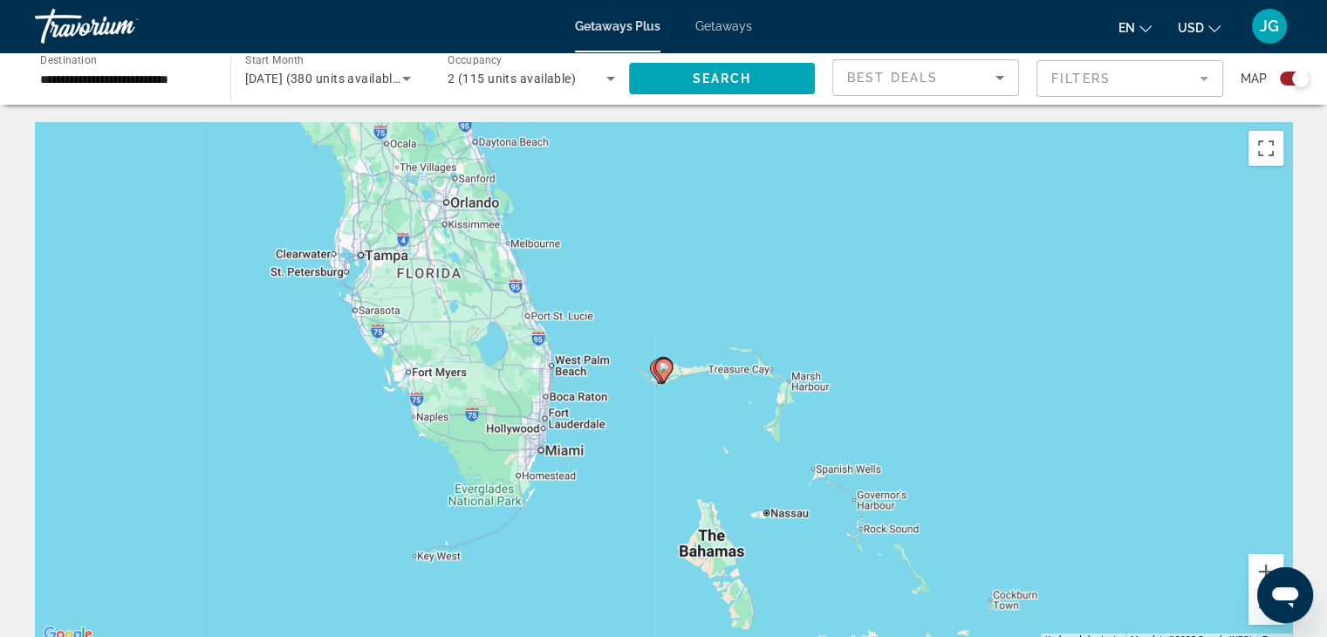
click at [662, 373] on icon "Main content" at bounding box center [663, 370] width 16 height 23
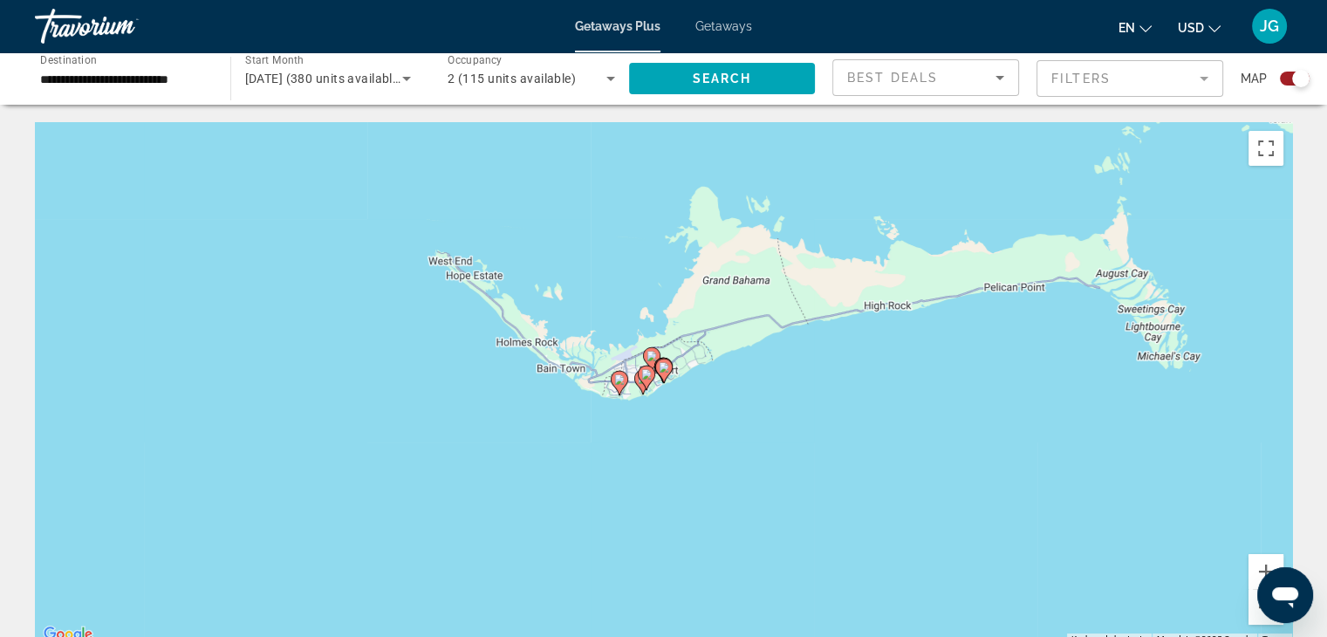
click at [662, 373] on icon "Main content" at bounding box center [663, 370] width 16 height 23
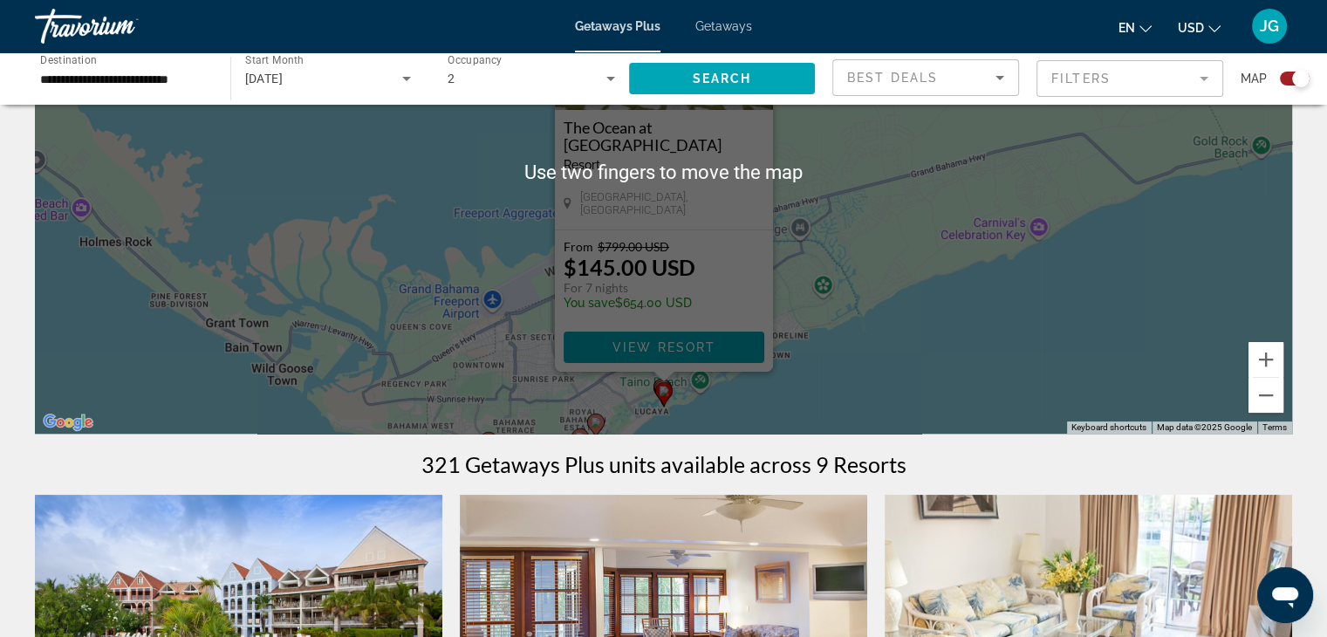
scroll to position [220, 0]
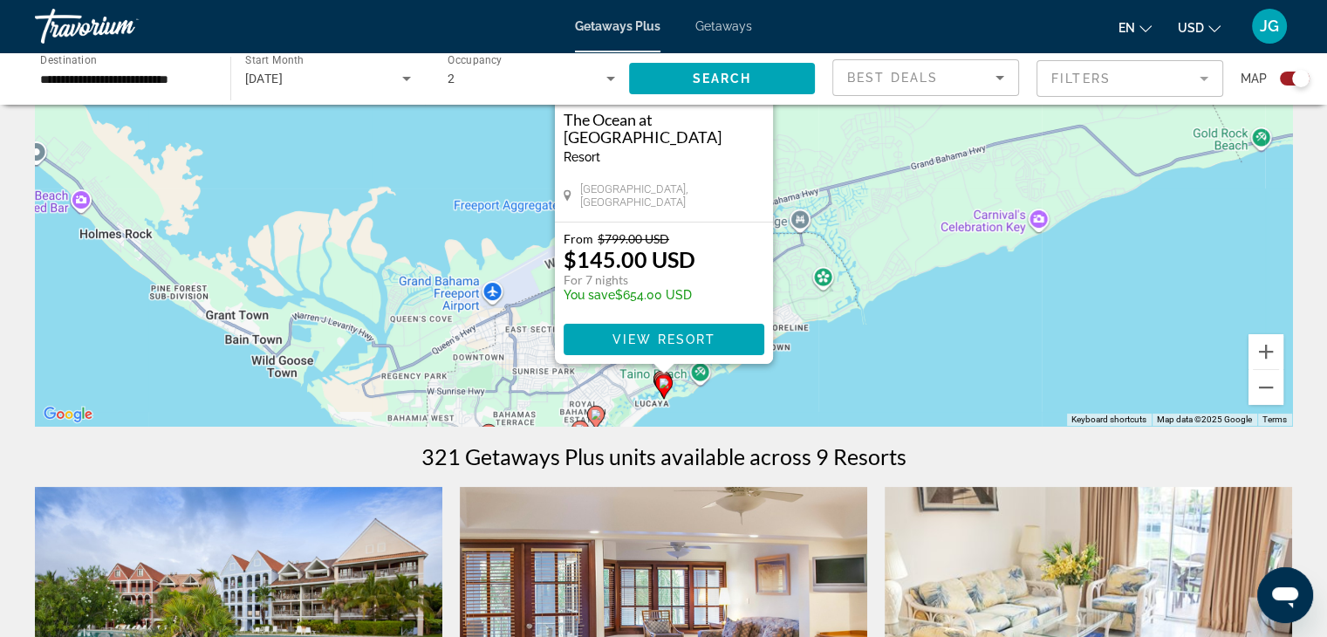
click at [872, 395] on div "To activate drag with keyboard, press Alt + Enter. Once in keyboard drag state,…" at bounding box center [663, 163] width 1257 height 523
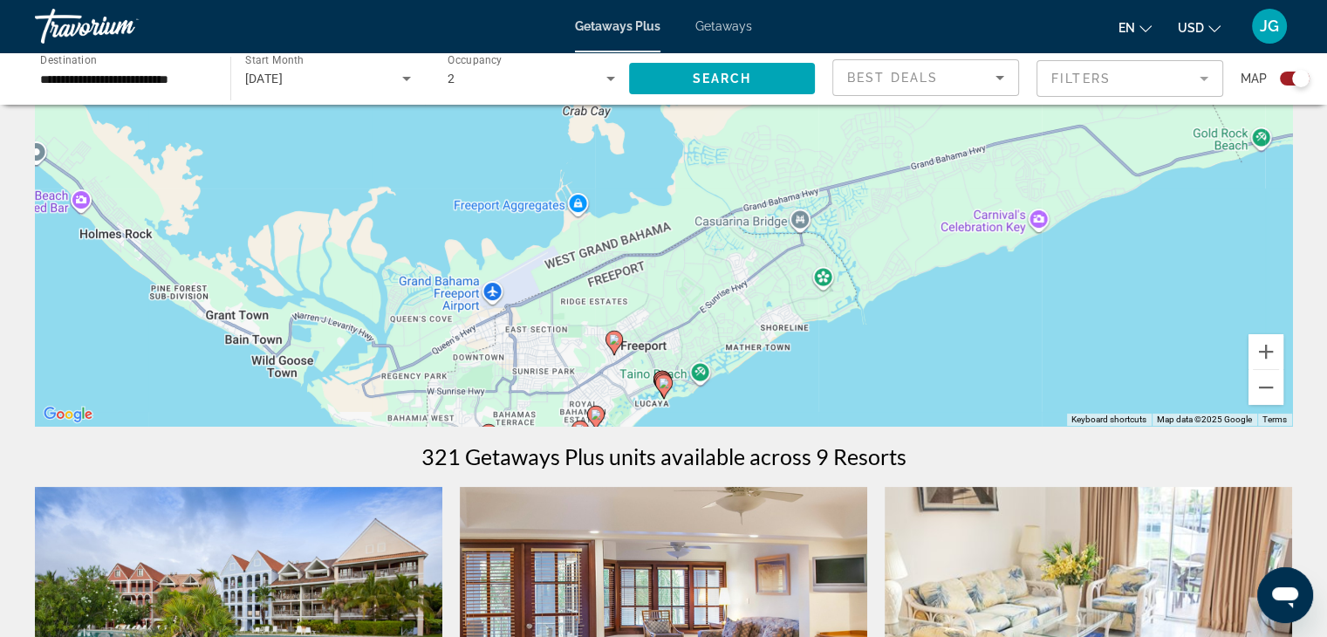
click at [597, 413] on image "Main content" at bounding box center [596, 414] width 10 height 10
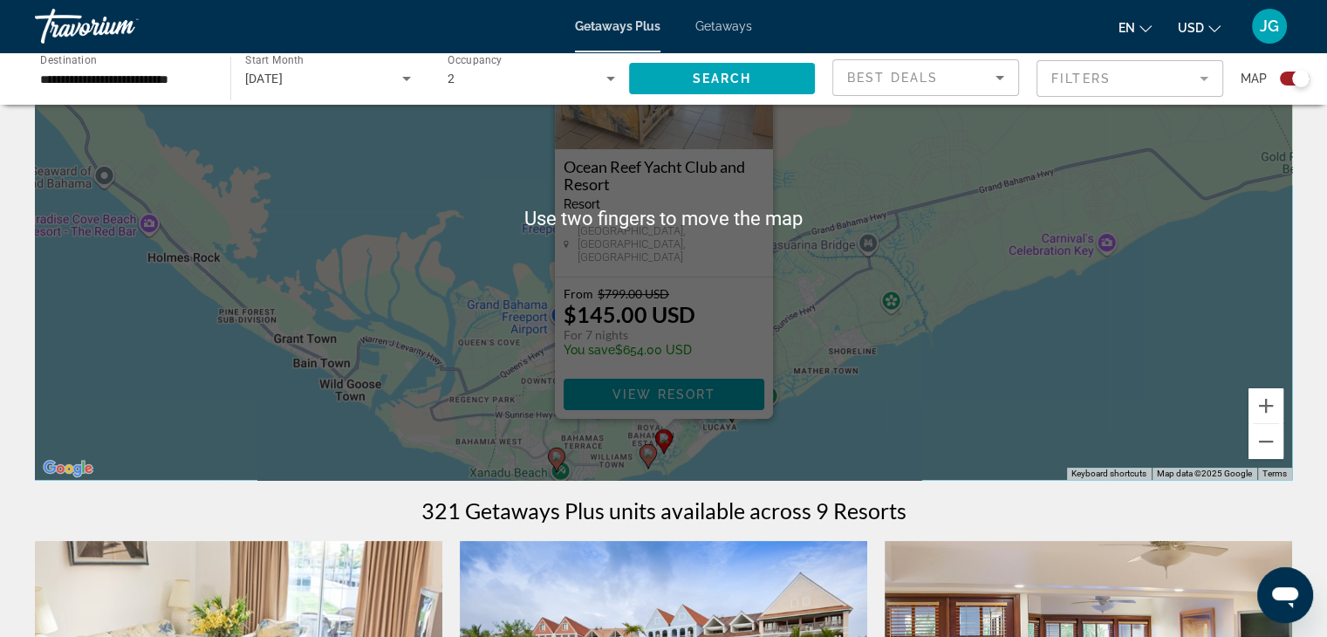
scroll to position [170, 0]
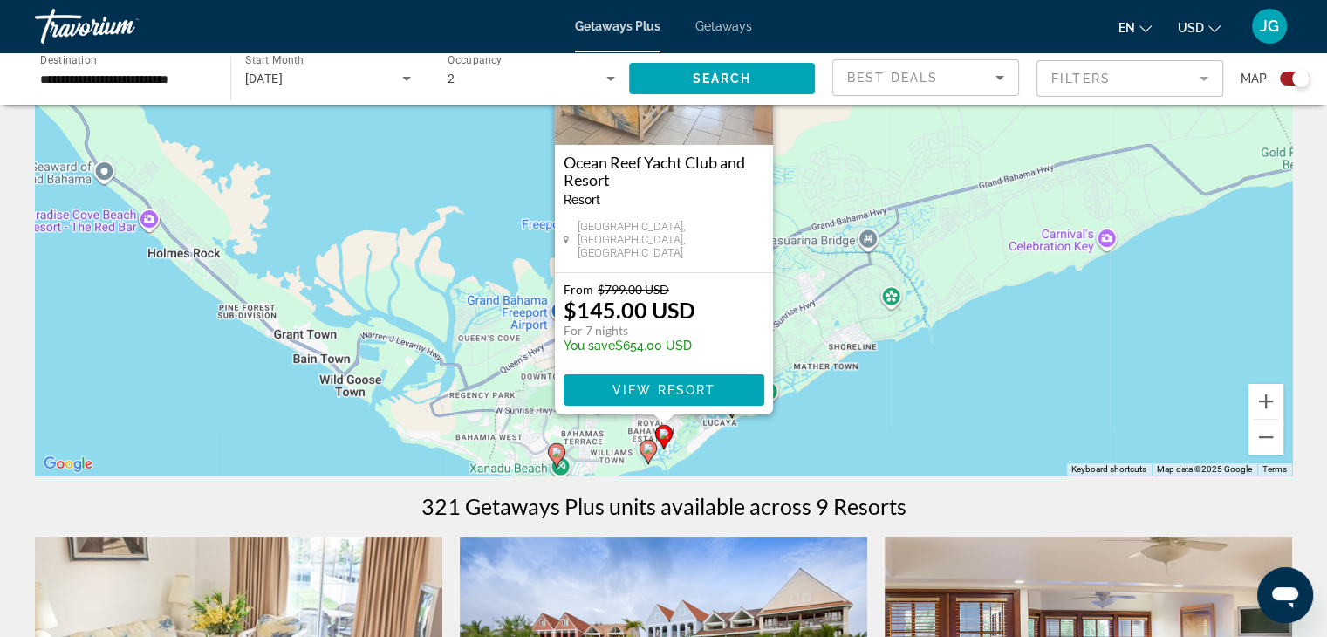
click at [560, 451] on image "Main content" at bounding box center [556, 452] width 10 height 10
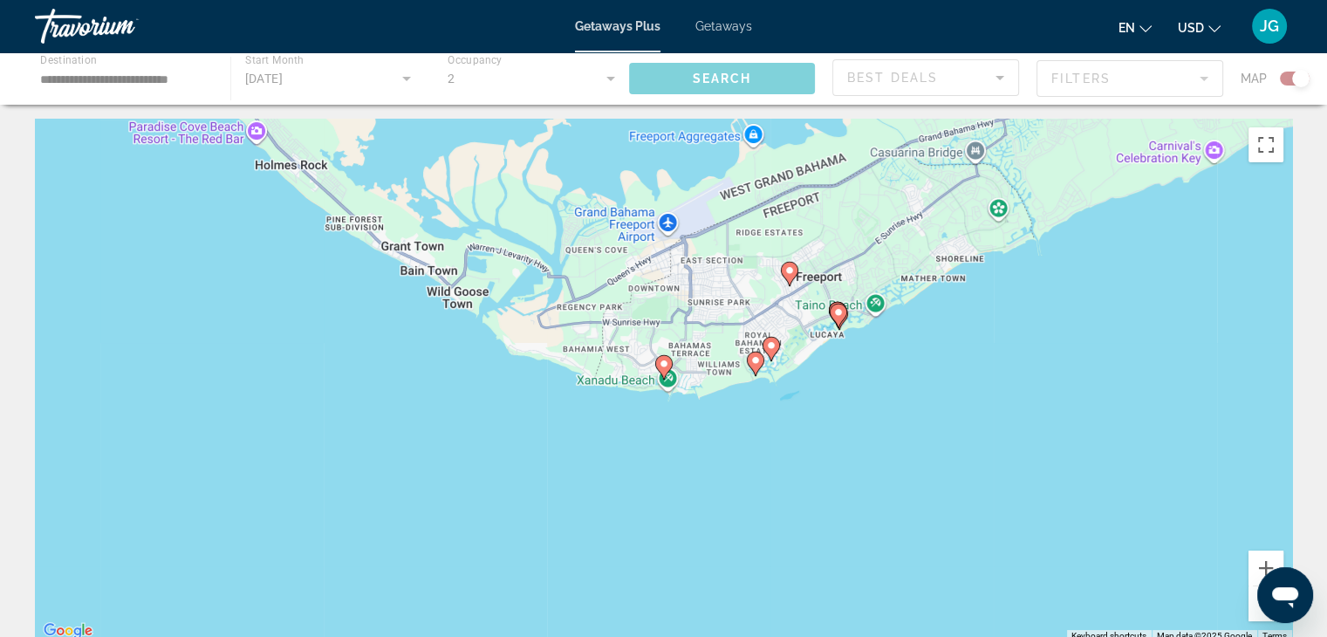
scroll to position [0, 0]
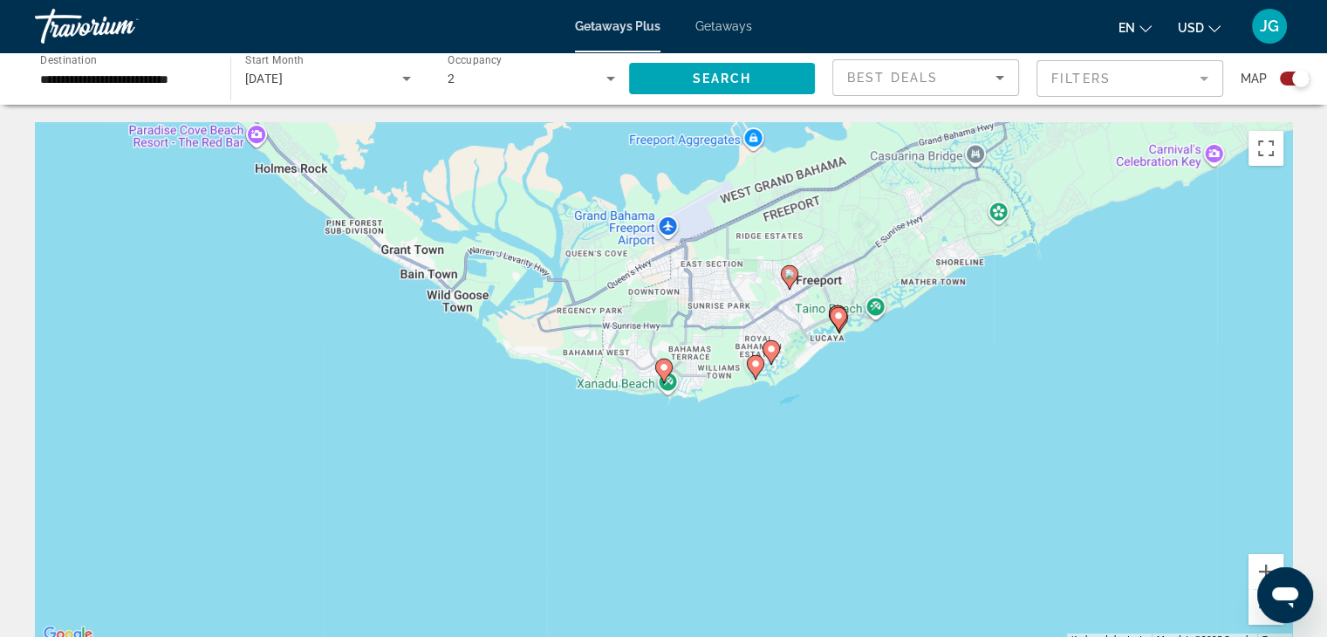
click at [667, 367] on image "Main content" at bounding box center [664, 367] width 10 height 10
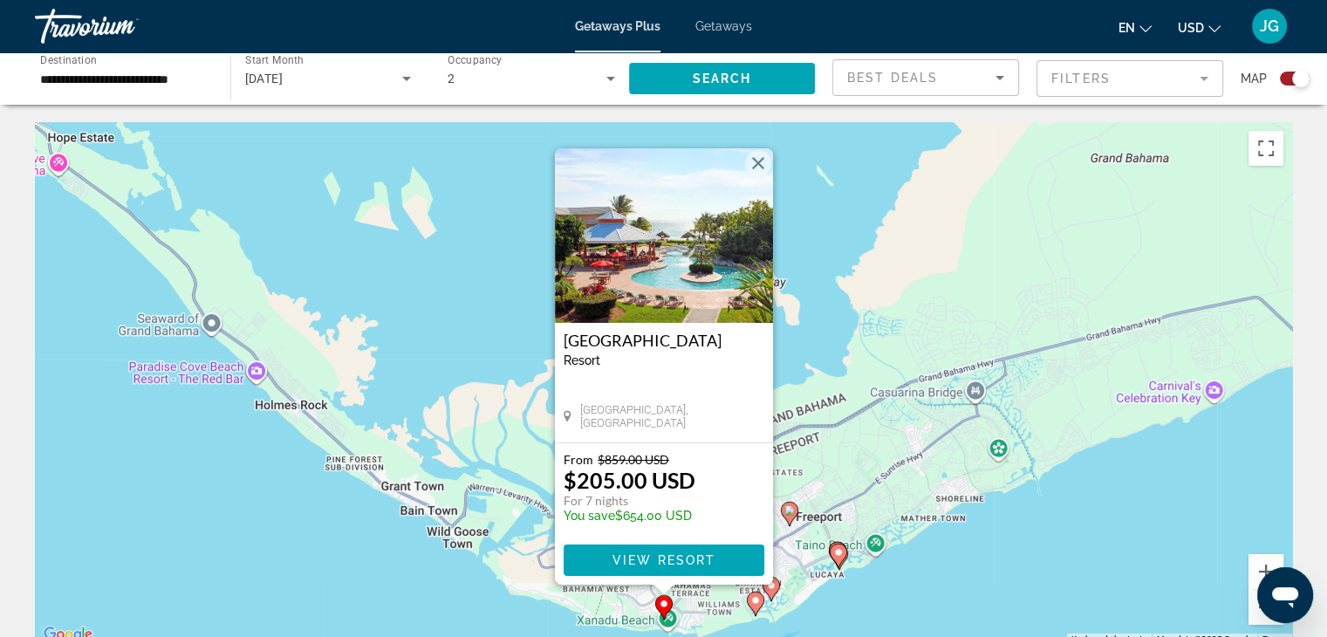
click at [791, 509] on image "Main content" at bounding box center [789, 510] width 10 height 10
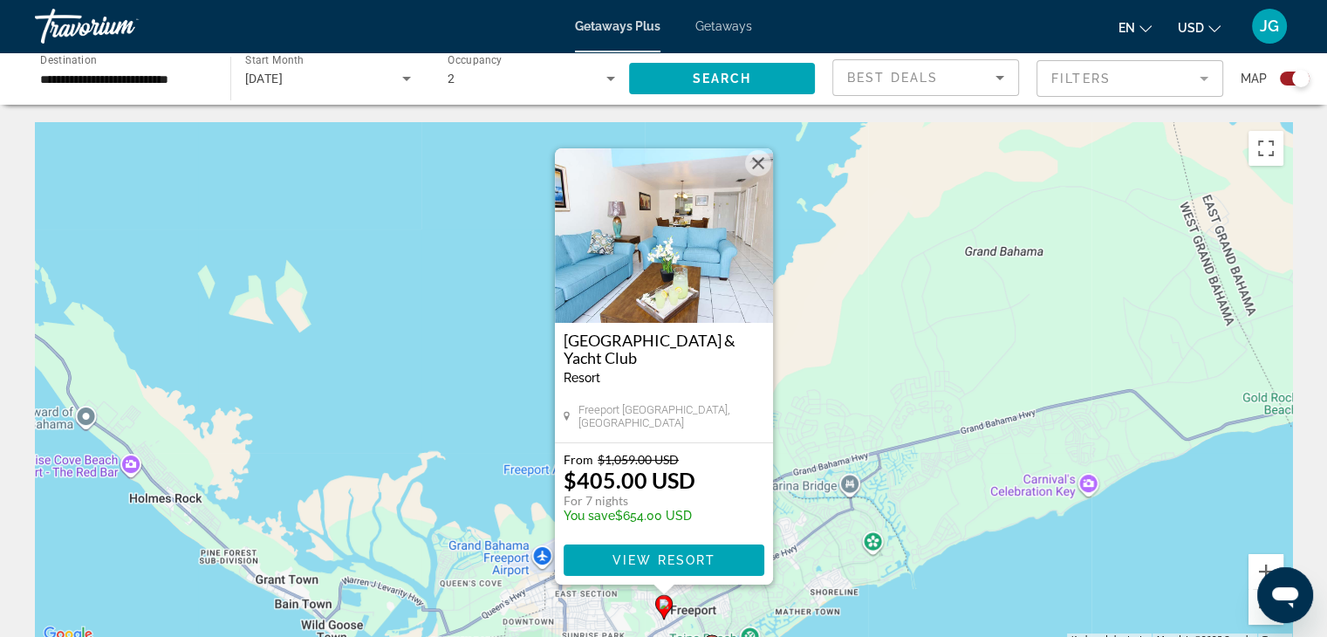
click at [921, 607] on div "To navigate, press the arrow keys. To activate drag with keyboard, press Alt + …" at bounding box center [663, 383] width 1257 height 523
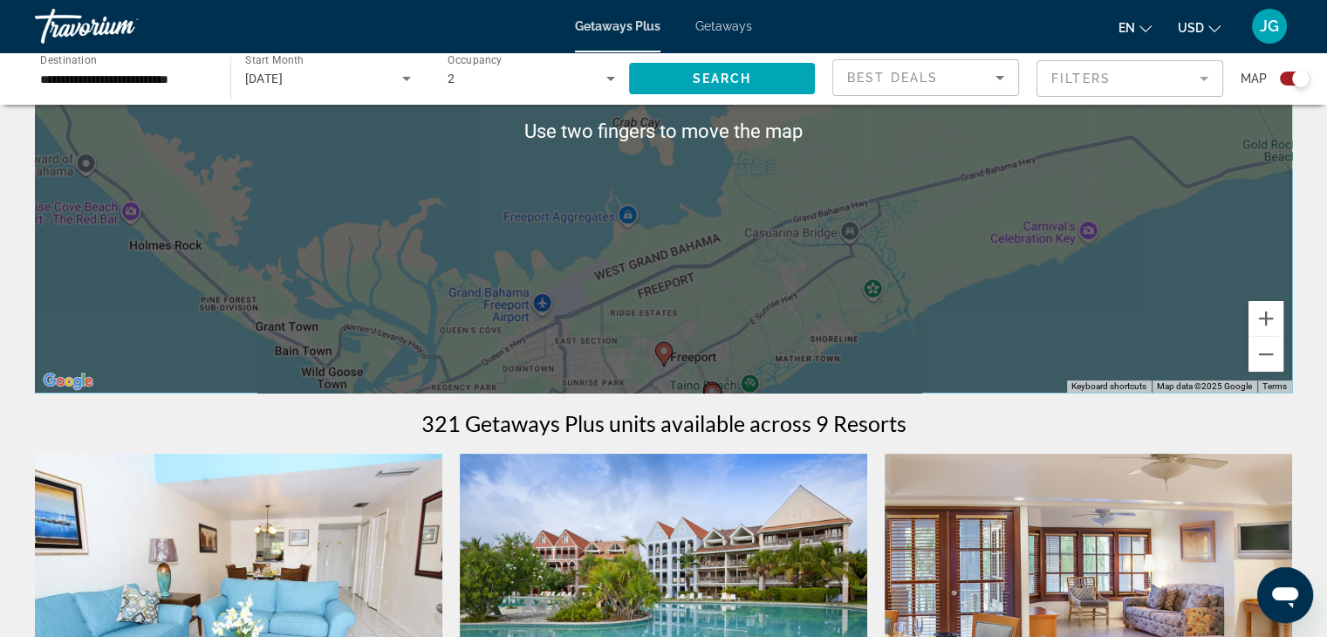
scroll to position [254, 0]
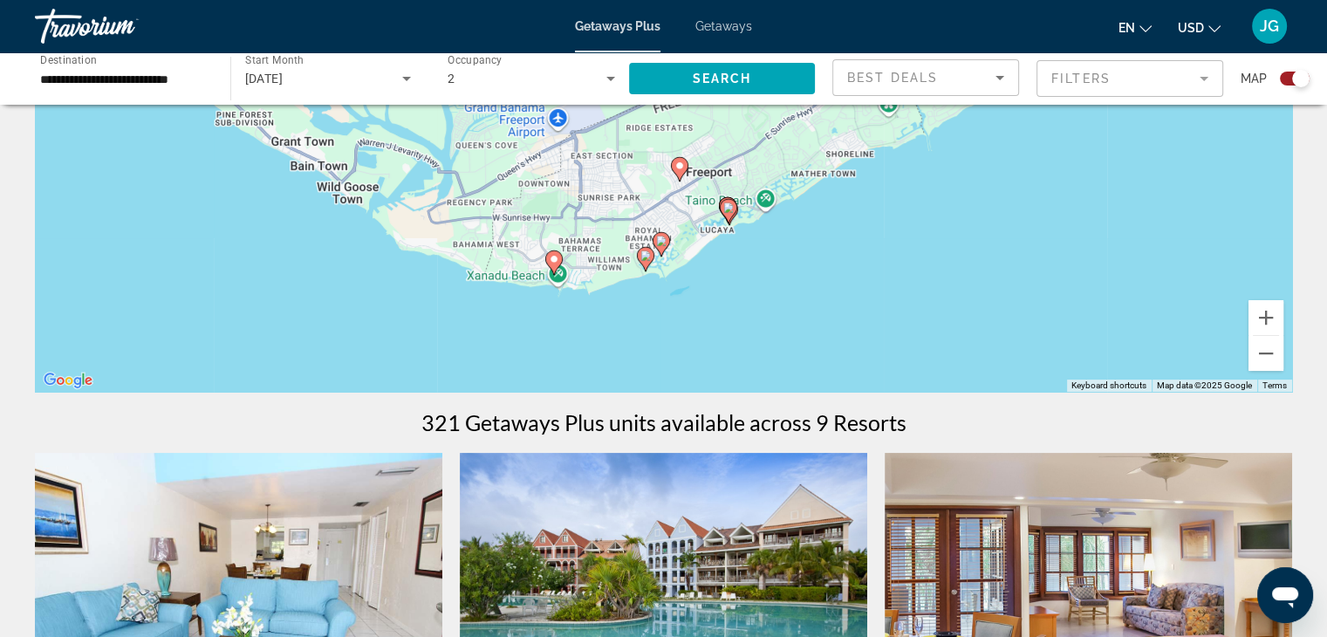
drag, startPoint x: 933, startPoint y: 358, endPoint x: 949, endPoint y: 168, distance: 190.0
click at [949, 168] on div "To activate drag with keyboard, press Alt + Enter. Once in keyboard drag state,…" at bounding box center [663, 129] width 1257 height 523
click at [643, 252] on image "Main content" at bounding box center [644, 253] width 10 height 10
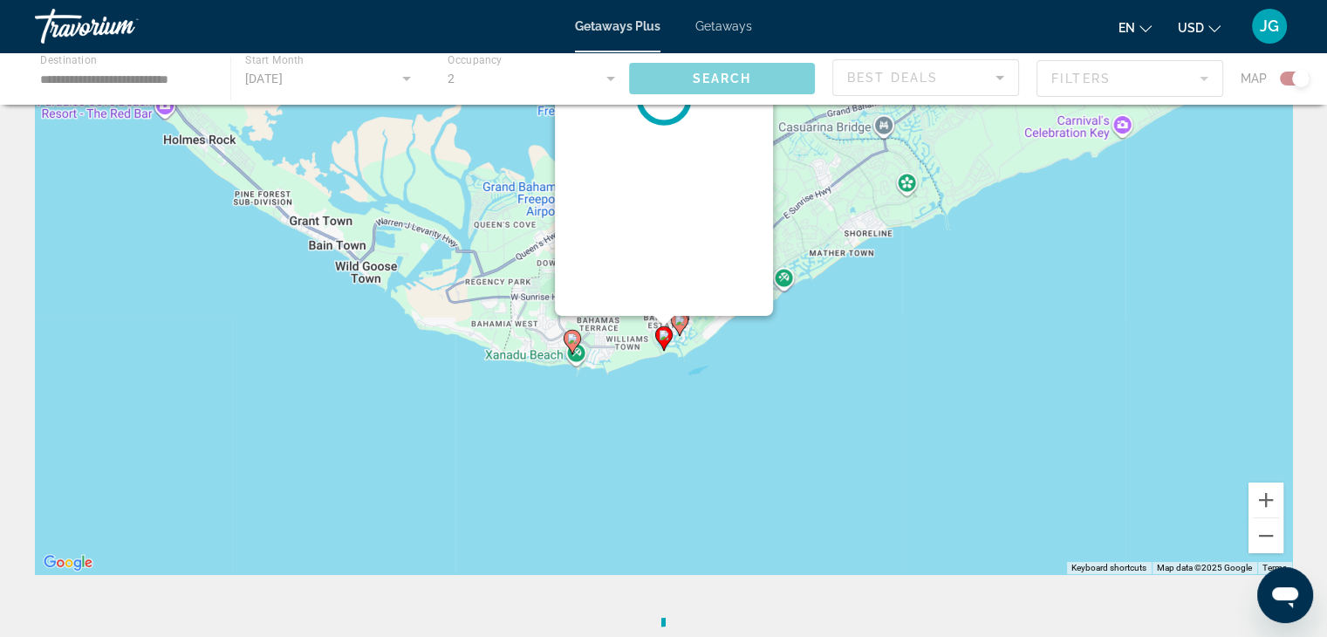
scroll to position [0, 0]
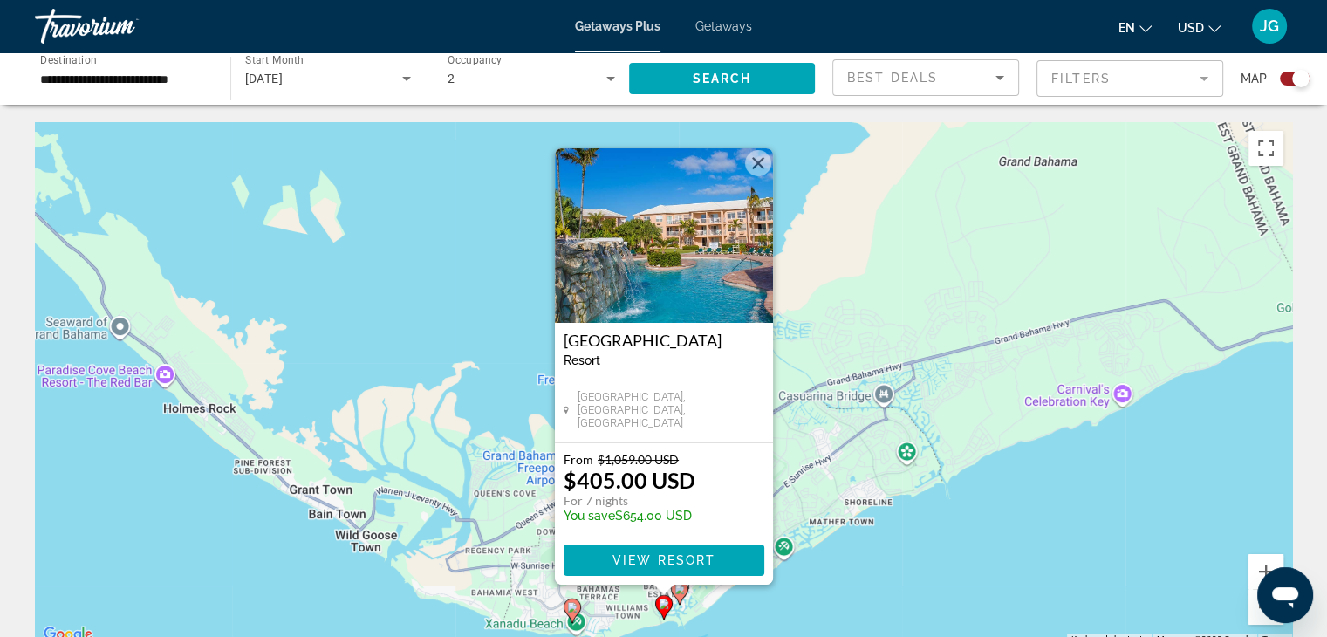
click at [907, 573] on div "To activate drag with keyboard, press Alt + Enter. Once in keyboard drag state,…" at bounding box center [663, 383] width 1257 height 523
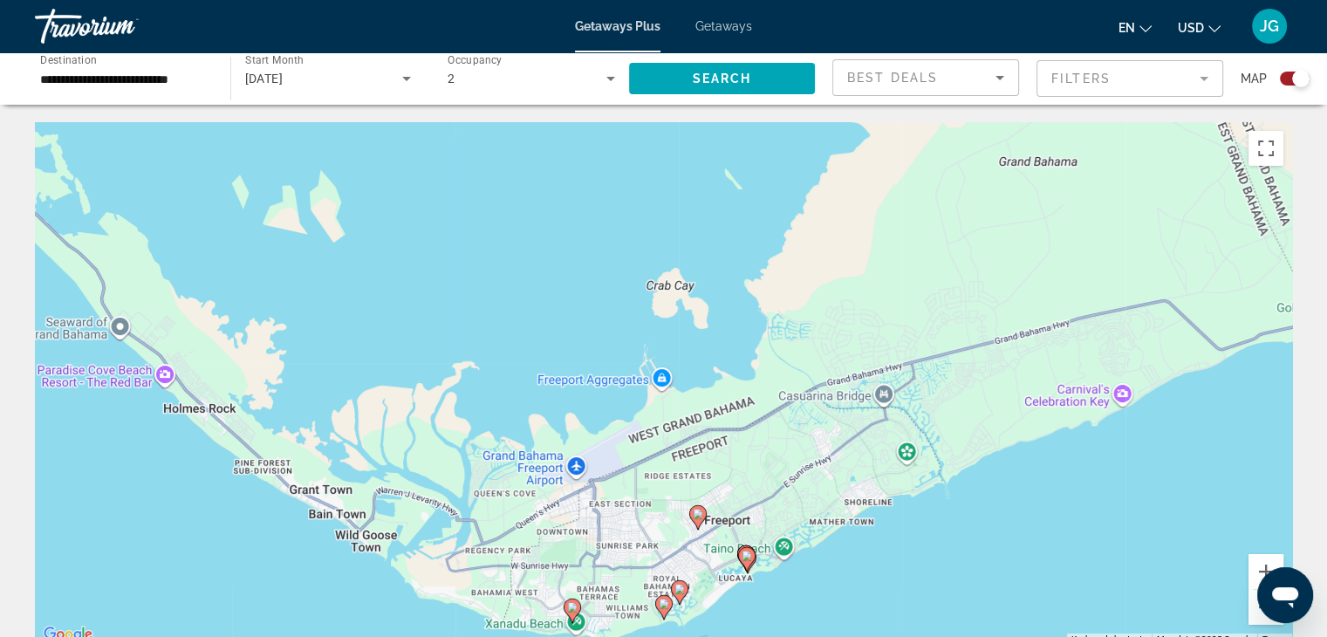
click at [679, 585] on image "Main content" at bounding box center [679, 589] width 10 height 10
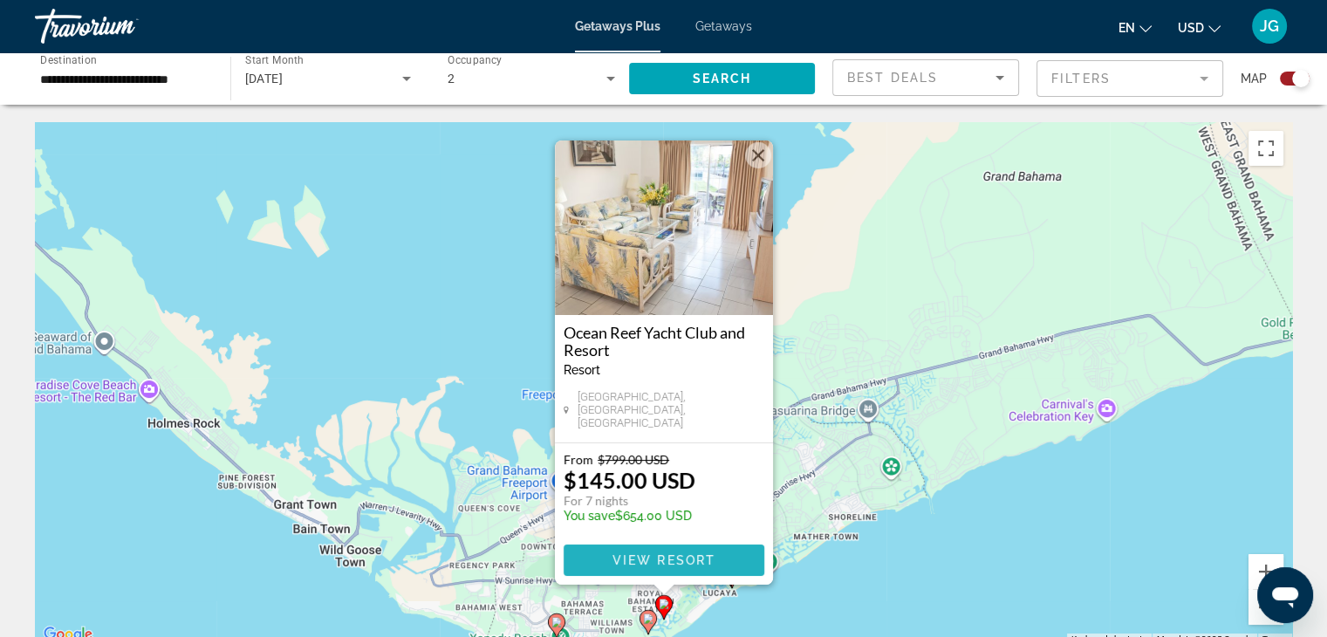
click at [648, 556] on span "View Resort" at bounding box center [663, 560] width 103 height 14
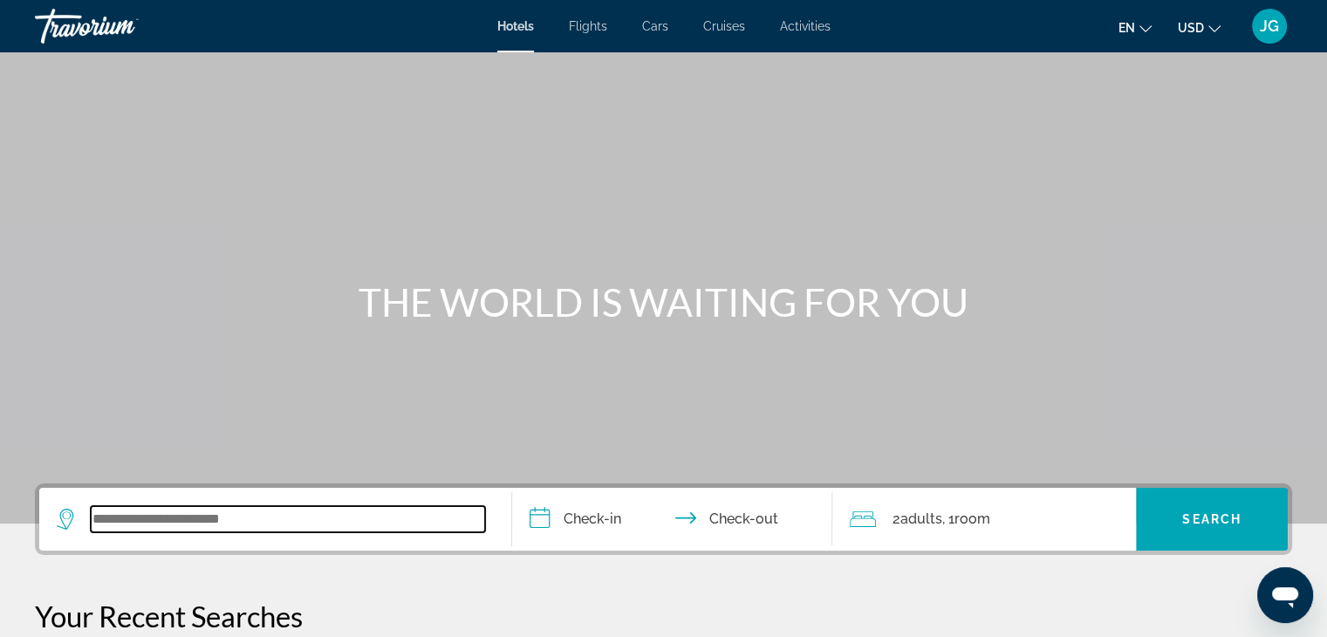
click at [244, 523] on input "Search widget" at bounding box center [288, 519] width 394 height 26
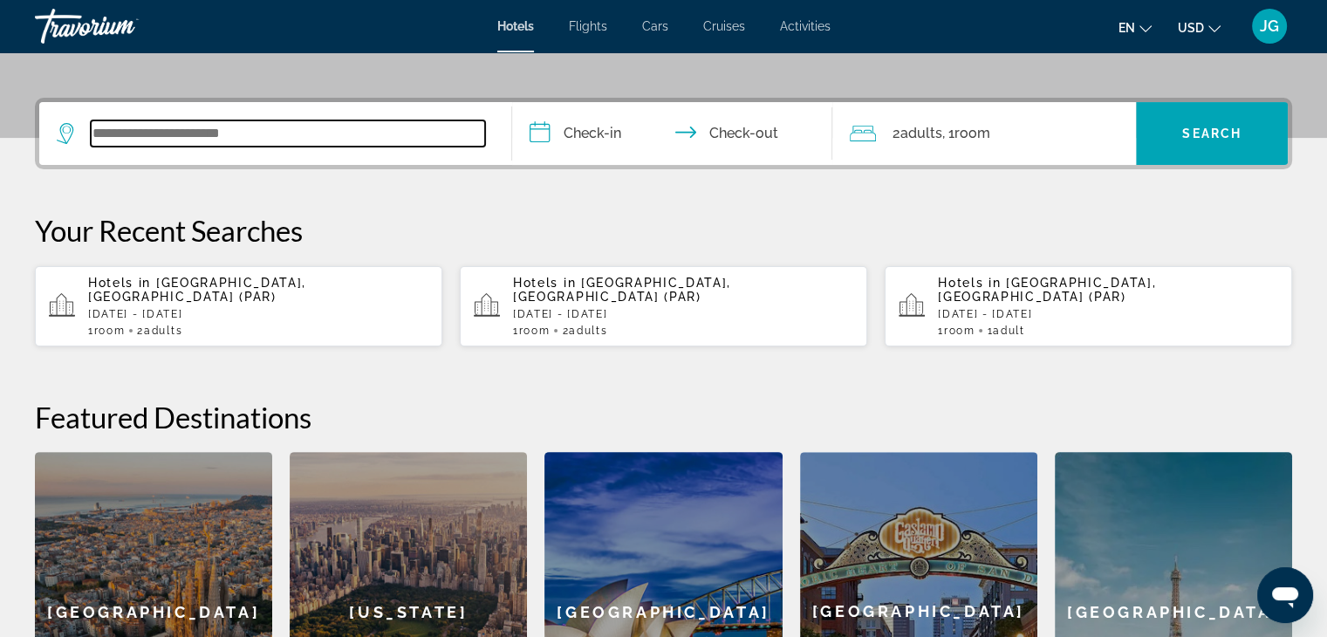
scroll to position [426, 0]
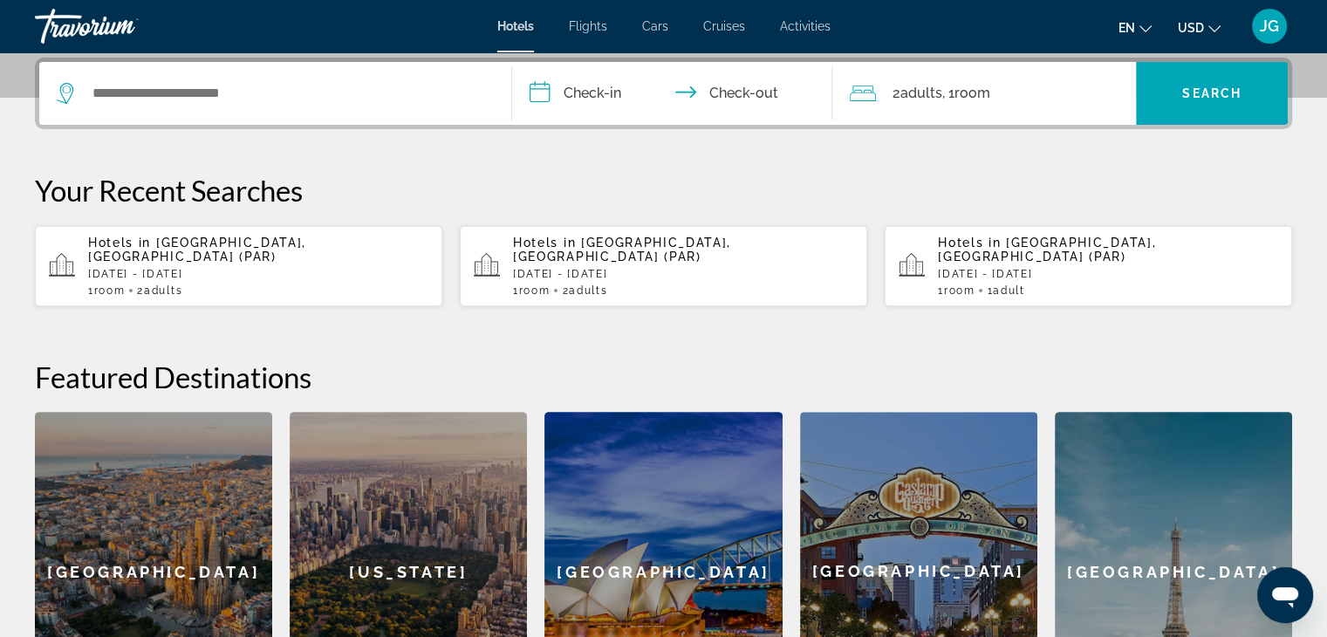
click at [244, 523] on div "Barcelona" at bounding box center [153, 571] width 237 height 319
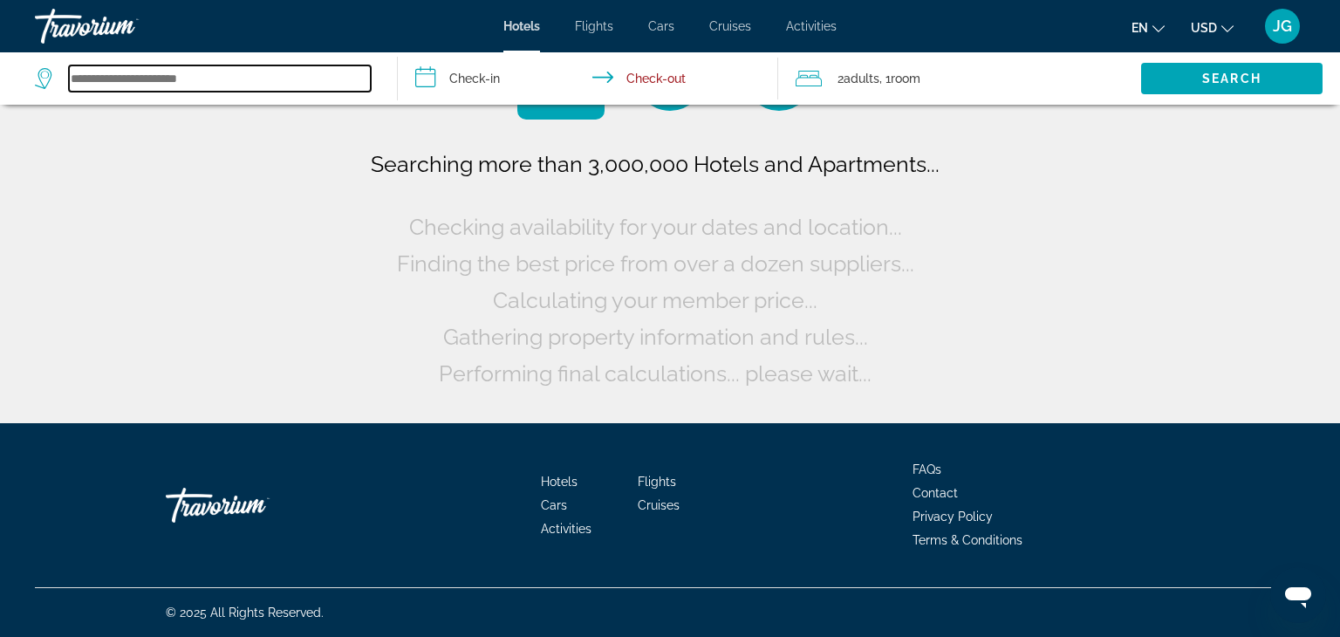
click at [215, 79] on input "Search widget" at bounding box center [220, 78] width 302 height 26
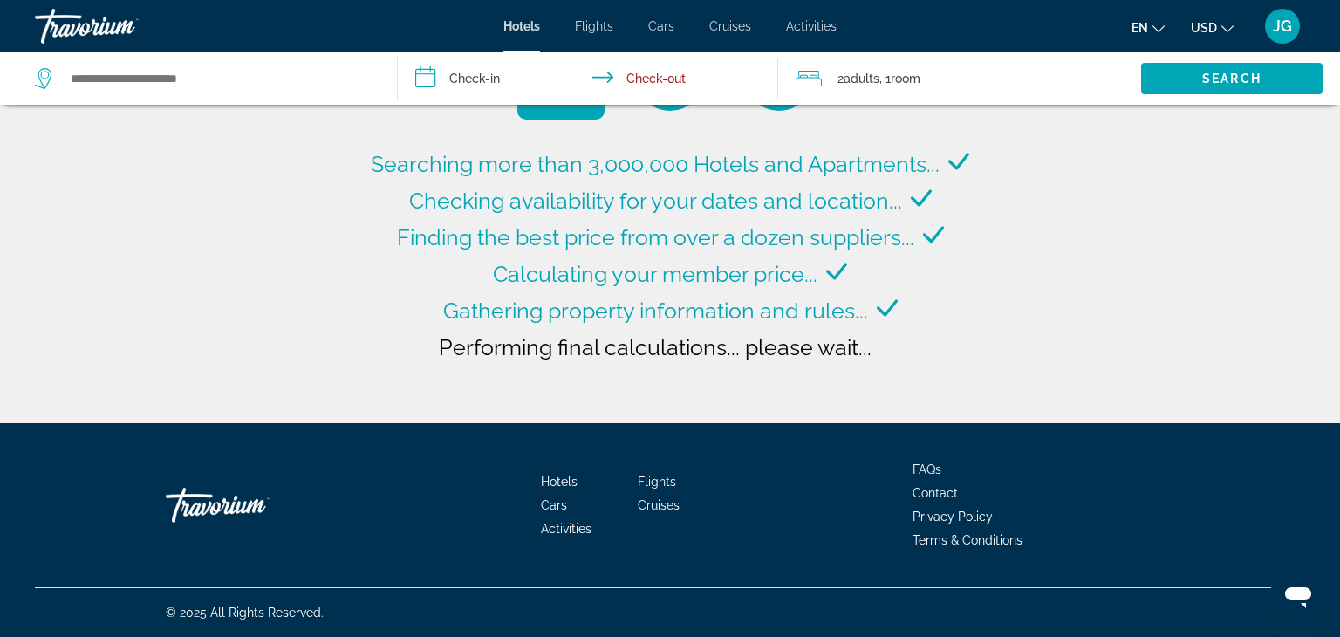
type input "**********"
